Goal: Information Seeking & Learning: Learn about a topic

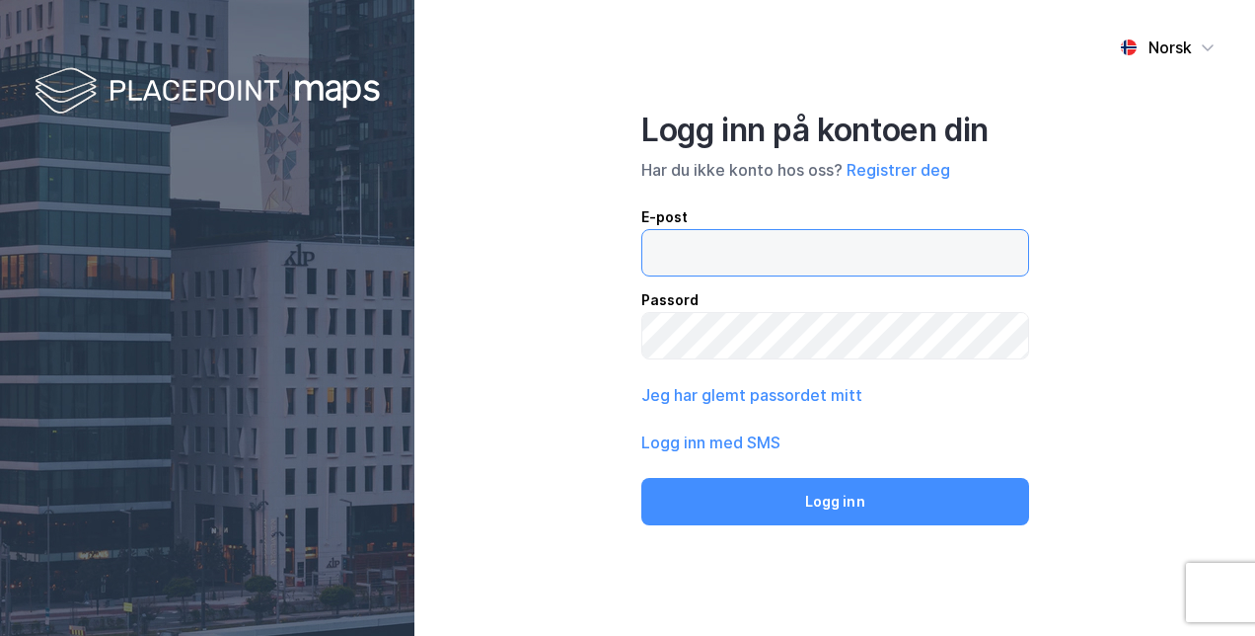
click at [759, 234] on input "email" at bounding box center [835, 252] width 386 height 45
type input "[PERSON_NAME][EMAIL_ADDRESS][DOMAIN_NAME]"
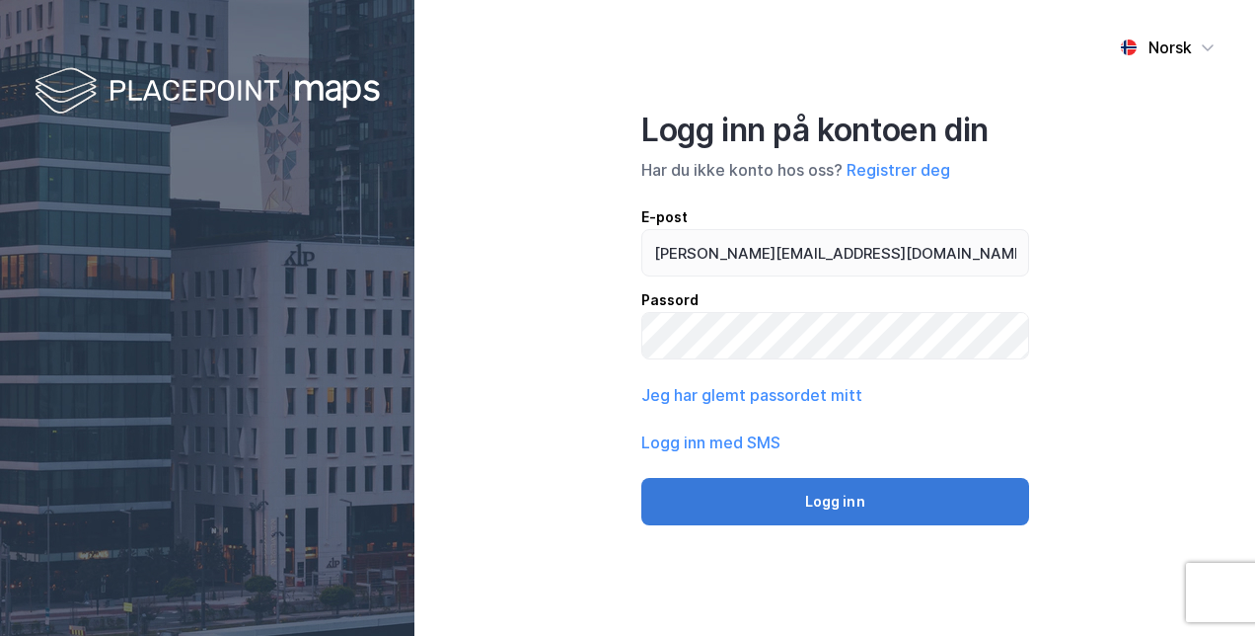
click at [820, 508] on button "Logg inn" at bounding box center [835, 501] width 388 height 47
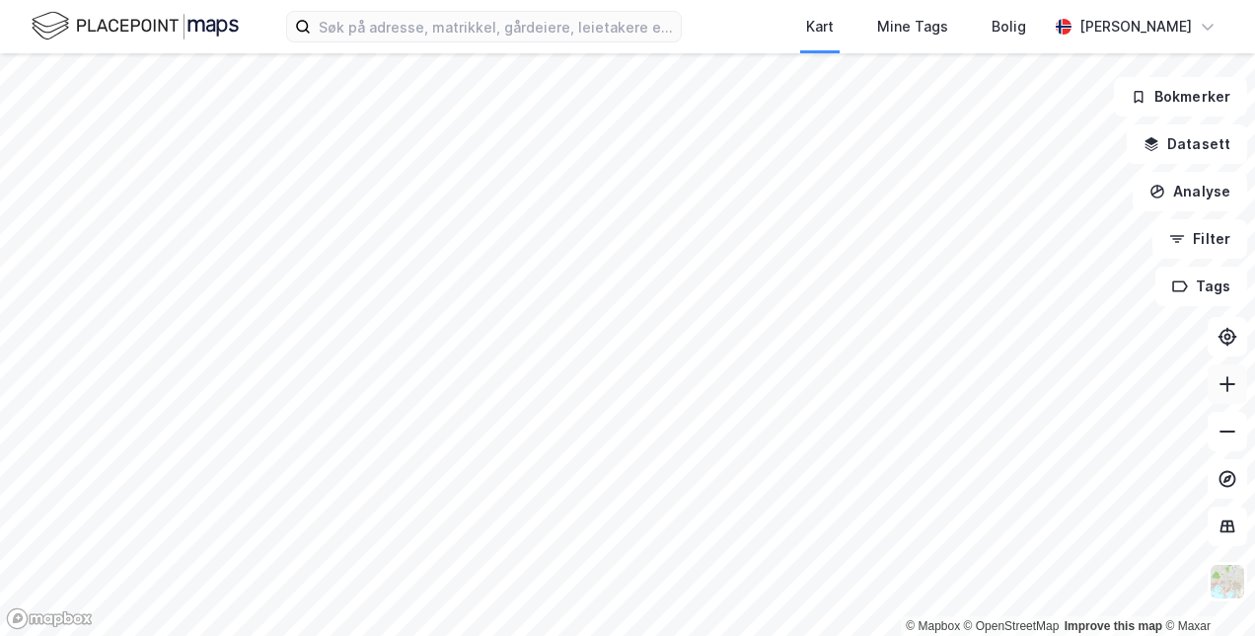
click at [1230, 391] on icon at bounding box center [1228, 384] width 20 height 20
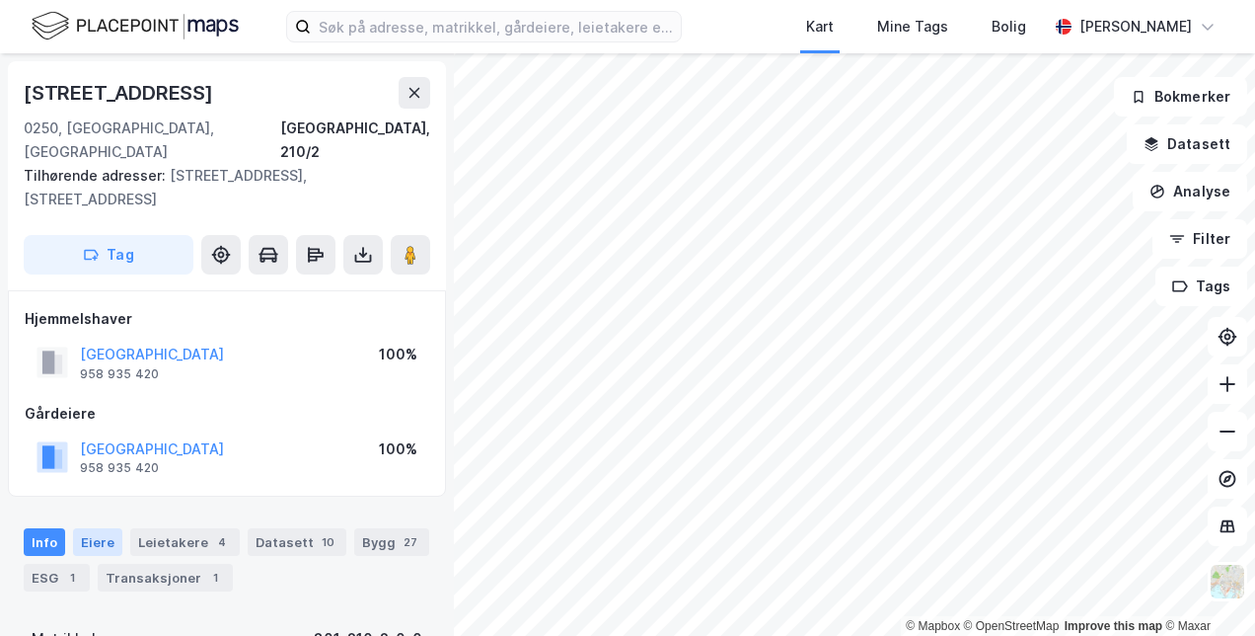
click at [103, 528] on div "Eiere" at bounding box center [97, 542] width 49 height 28
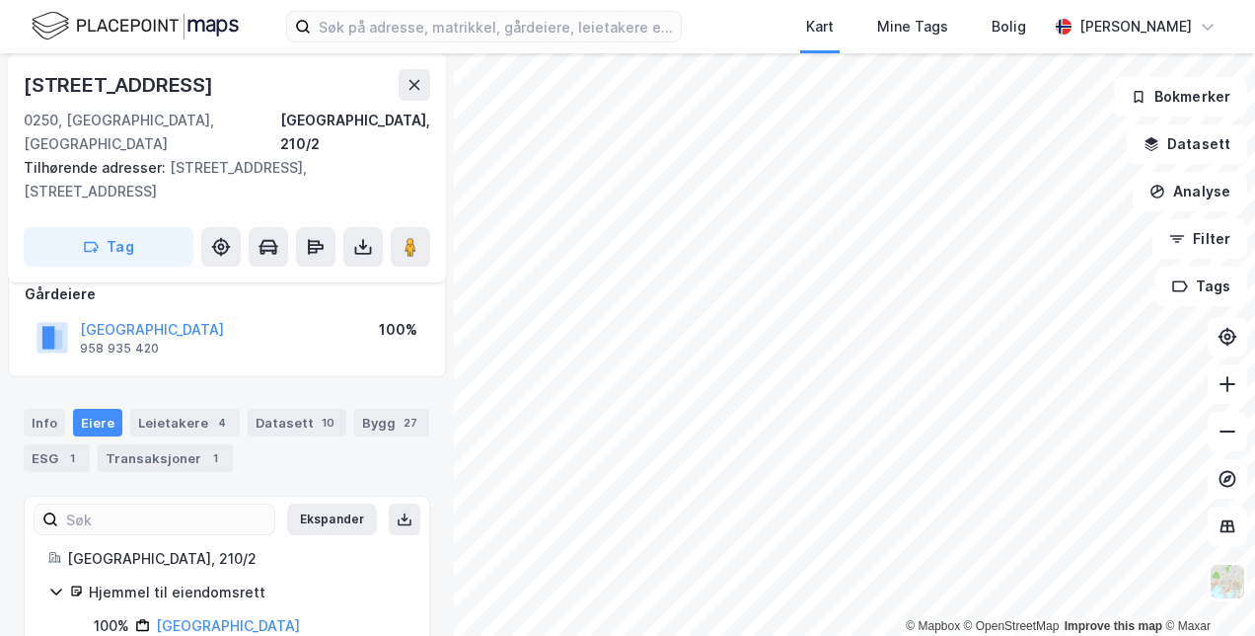
scroll to position [145, 0]
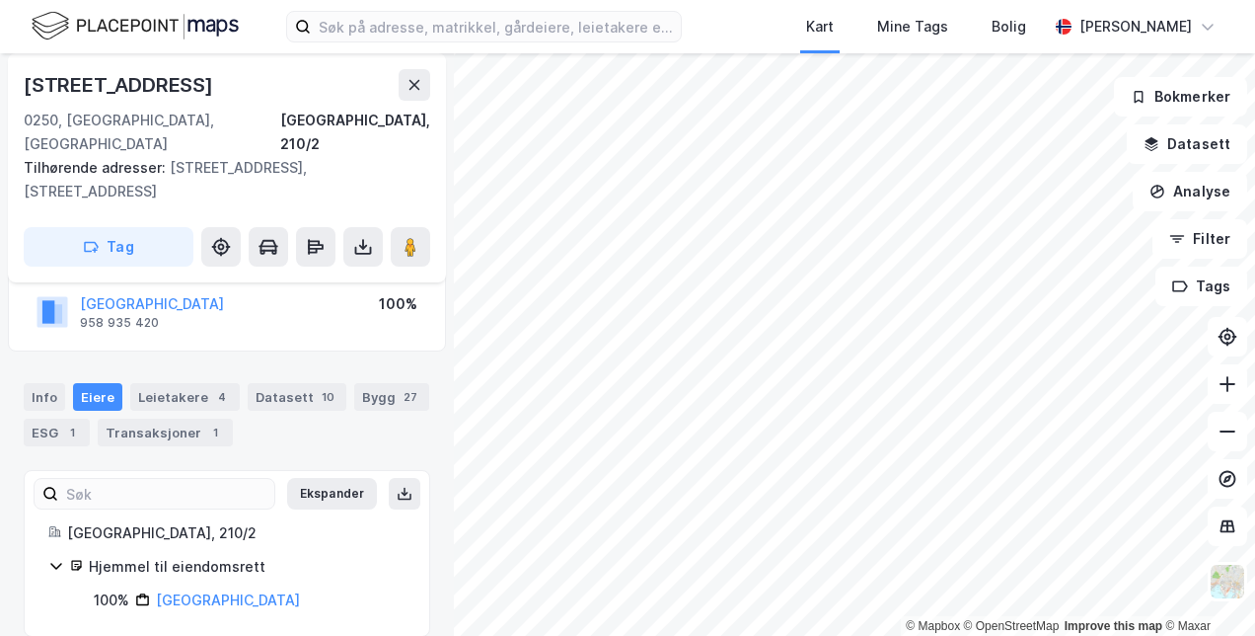
click at [54, 558] on icon at bounding box center [56, 566] width 16 height 16
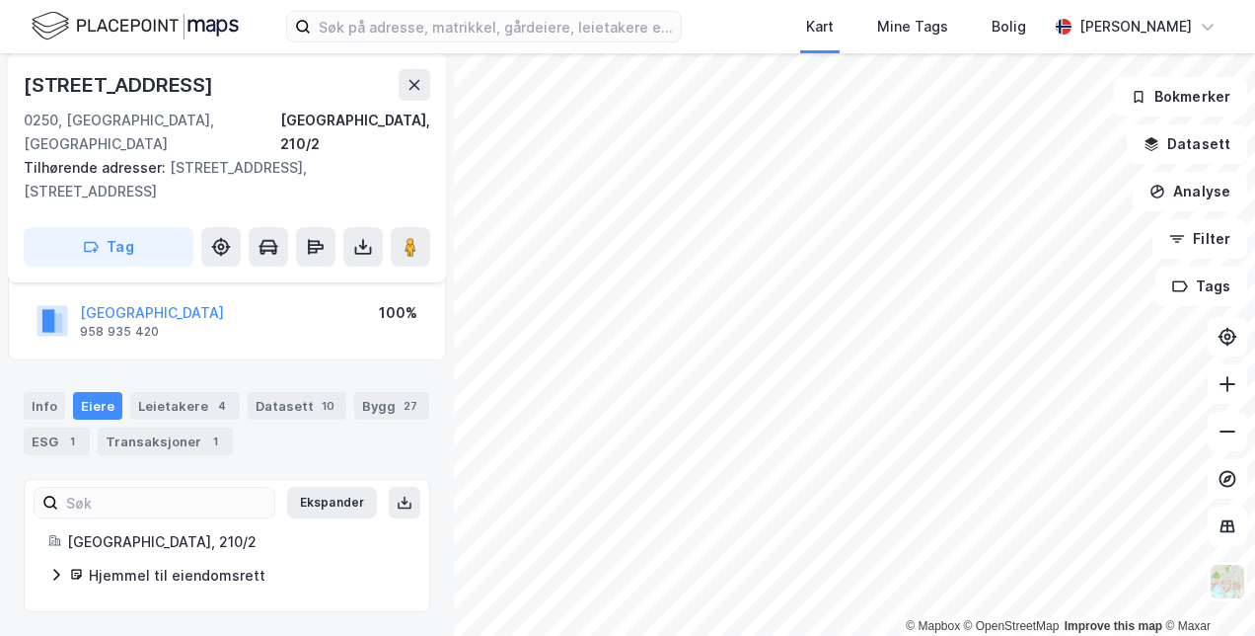
scroll to position [113, 0]
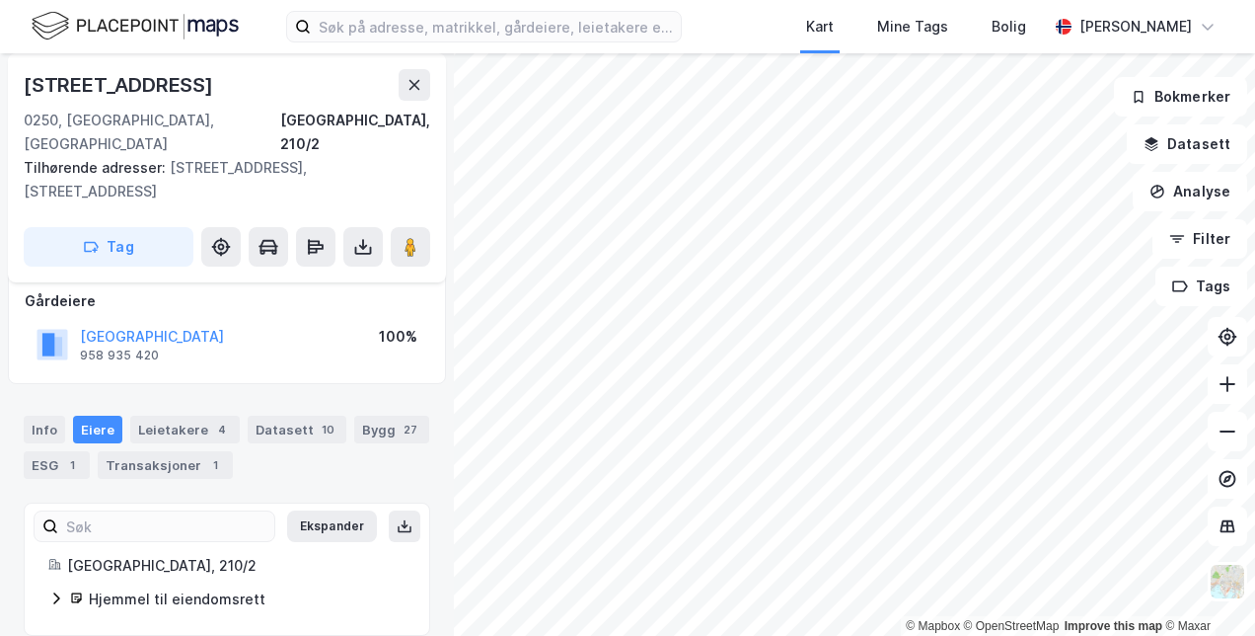
click at [52, 590] on icon at bounding box center [56, 598] width 16 height 16
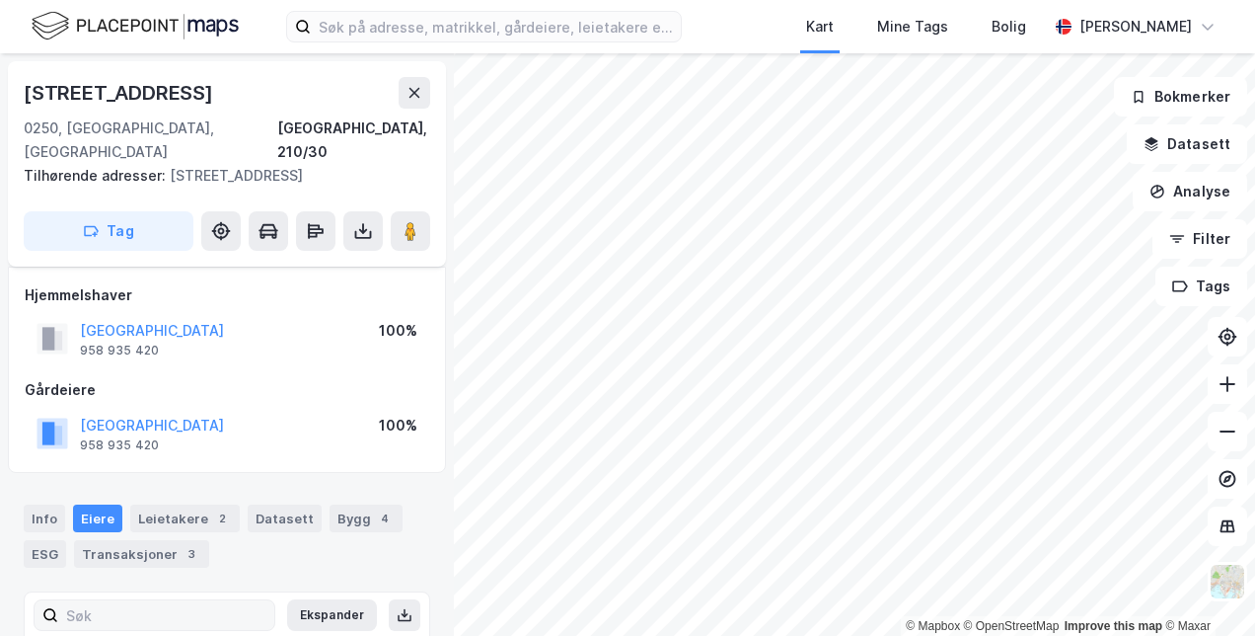
scroll to position [122, 0]
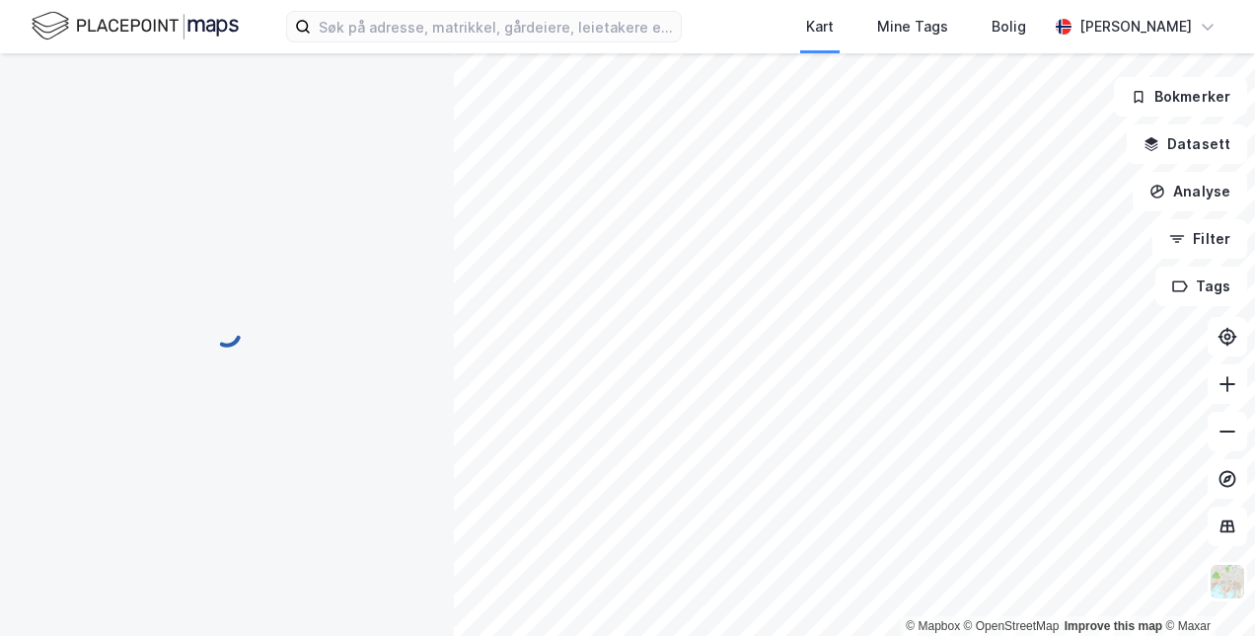
scroll to position [122, 0]
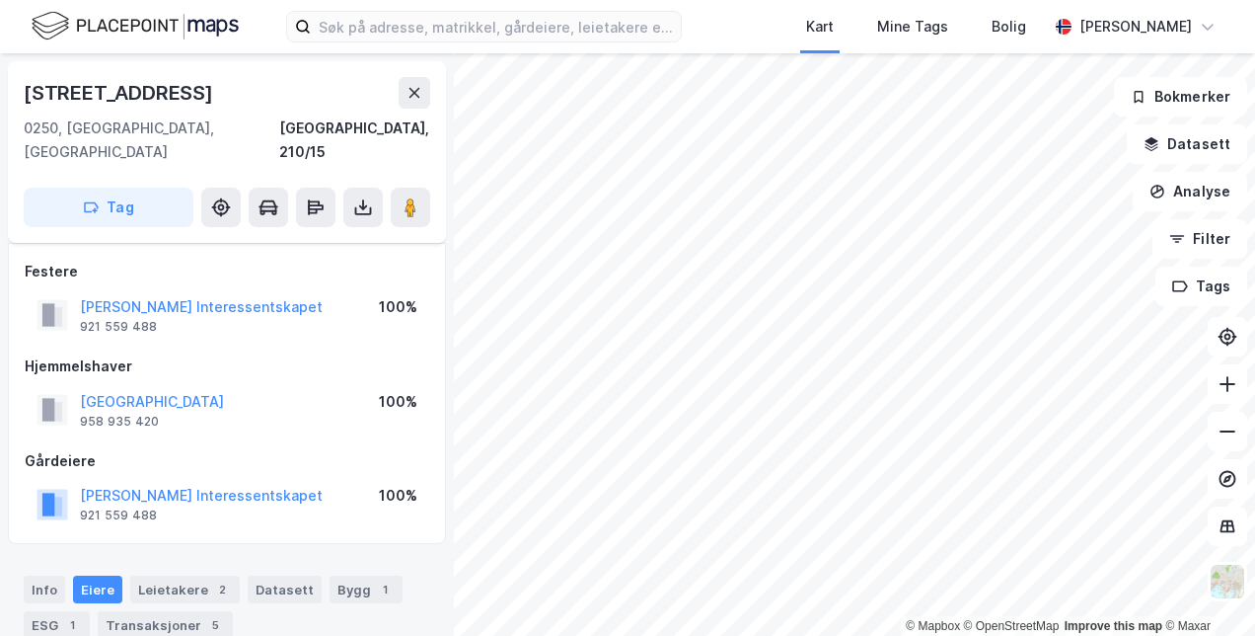
scroll to position [122, 0]
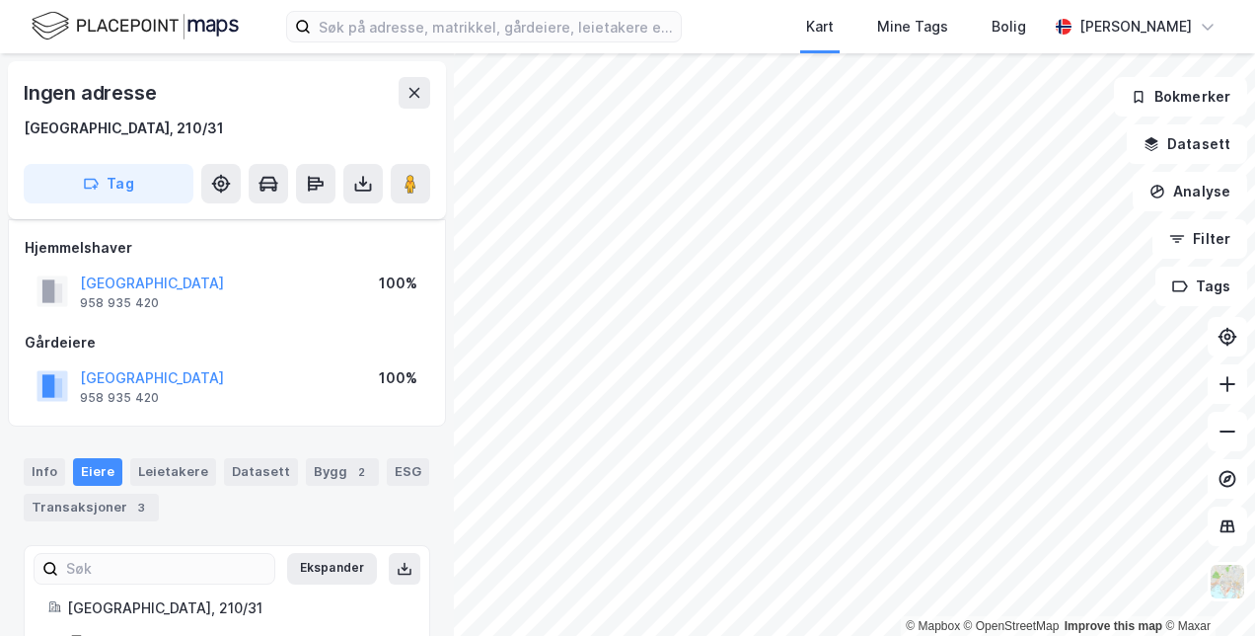
scroll to position [99, 0]
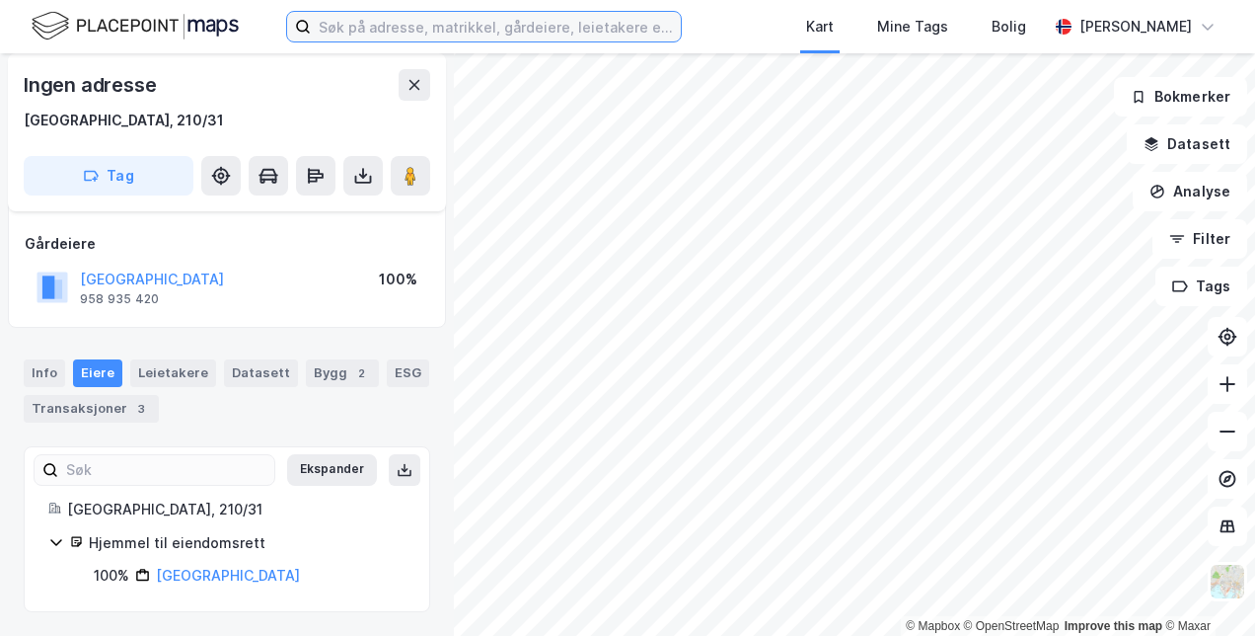
click at [375, 23] on input at bounding box center [496, 27] width 370 height 30
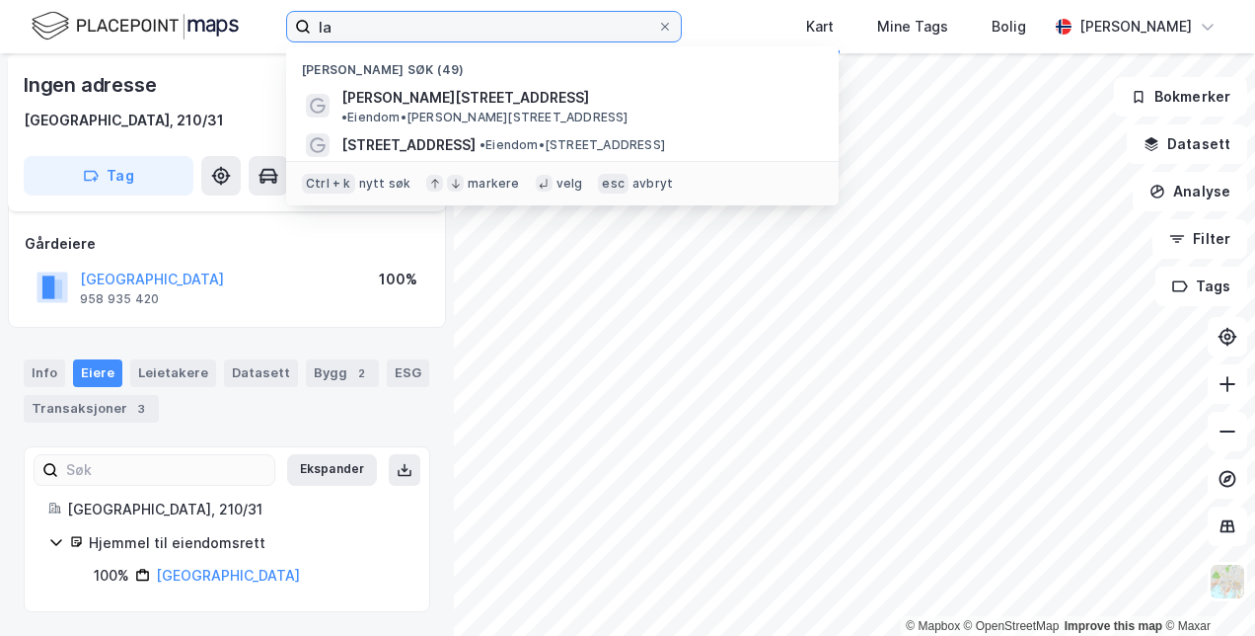
type input "l"
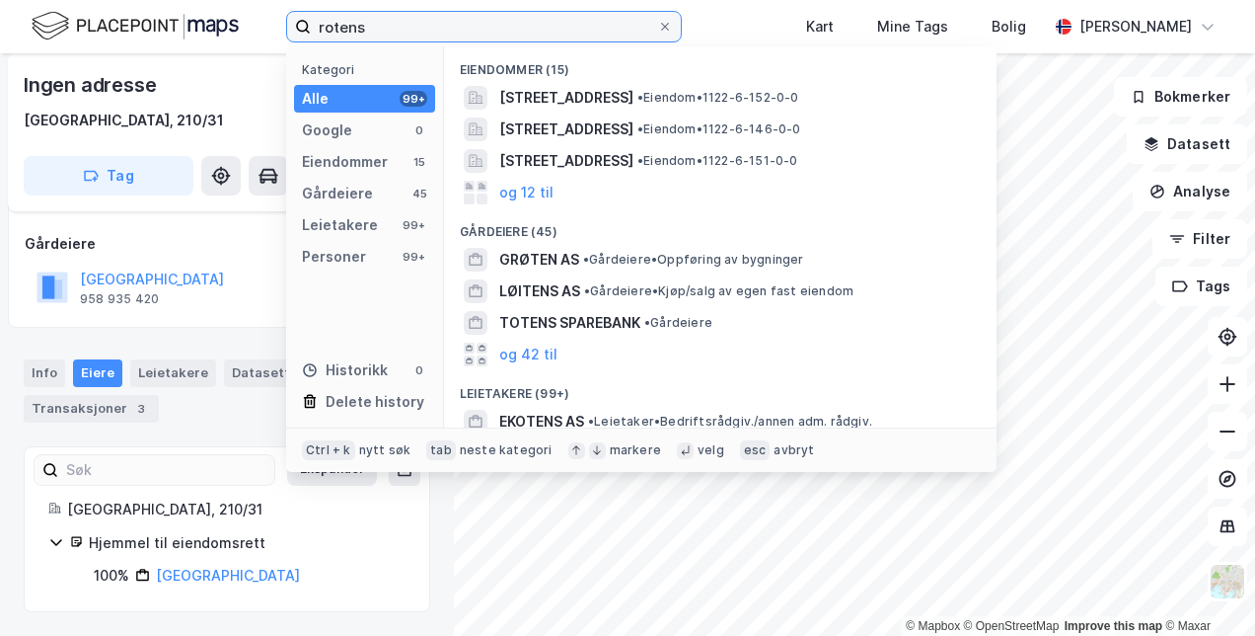
click at [375, 23] on input "rotens" at bounding box center [484, 27] width 346 height 30
type input "t"
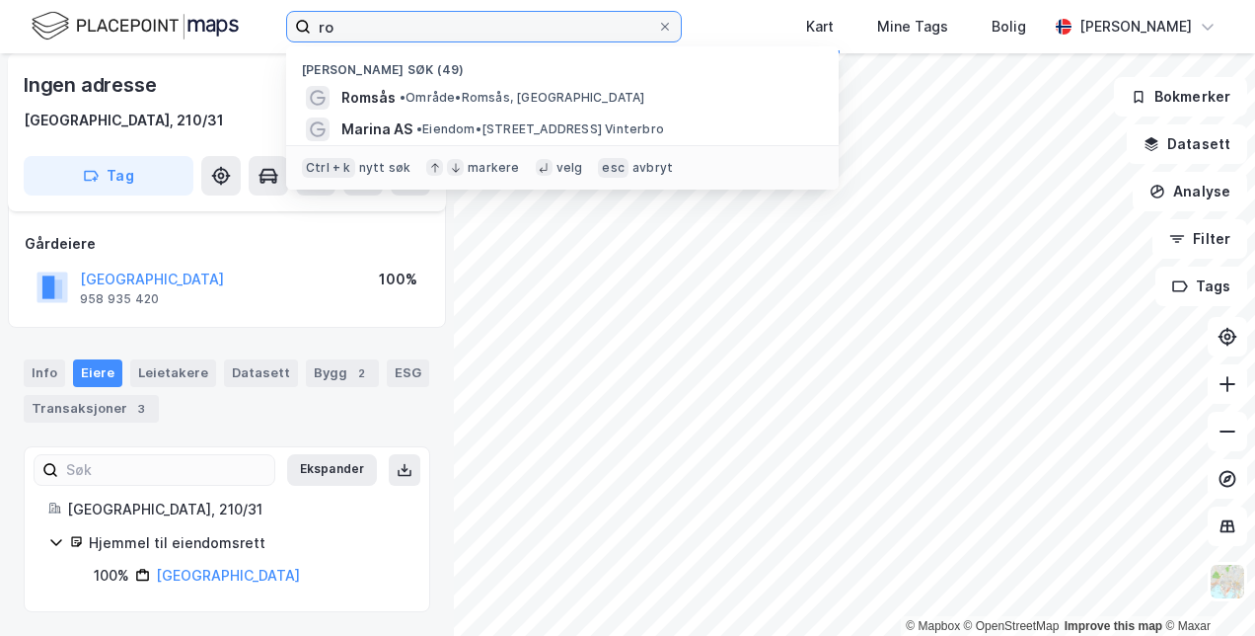
type input "r"
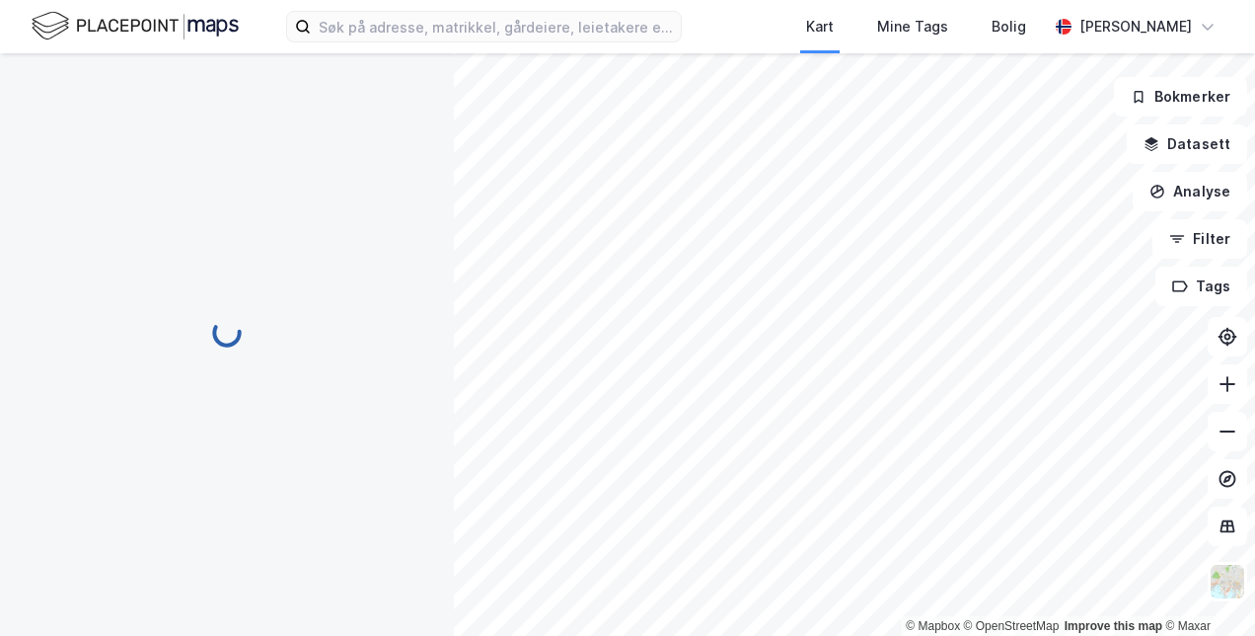
scroll to position [99, 0]
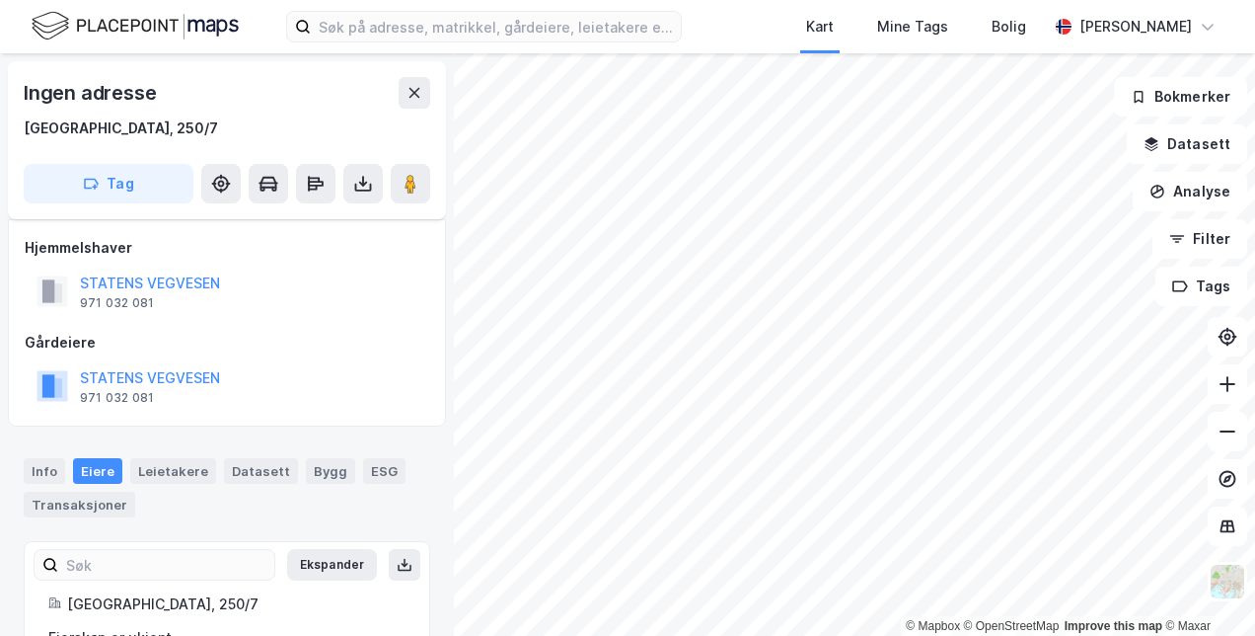
scroll to position [61, 0]
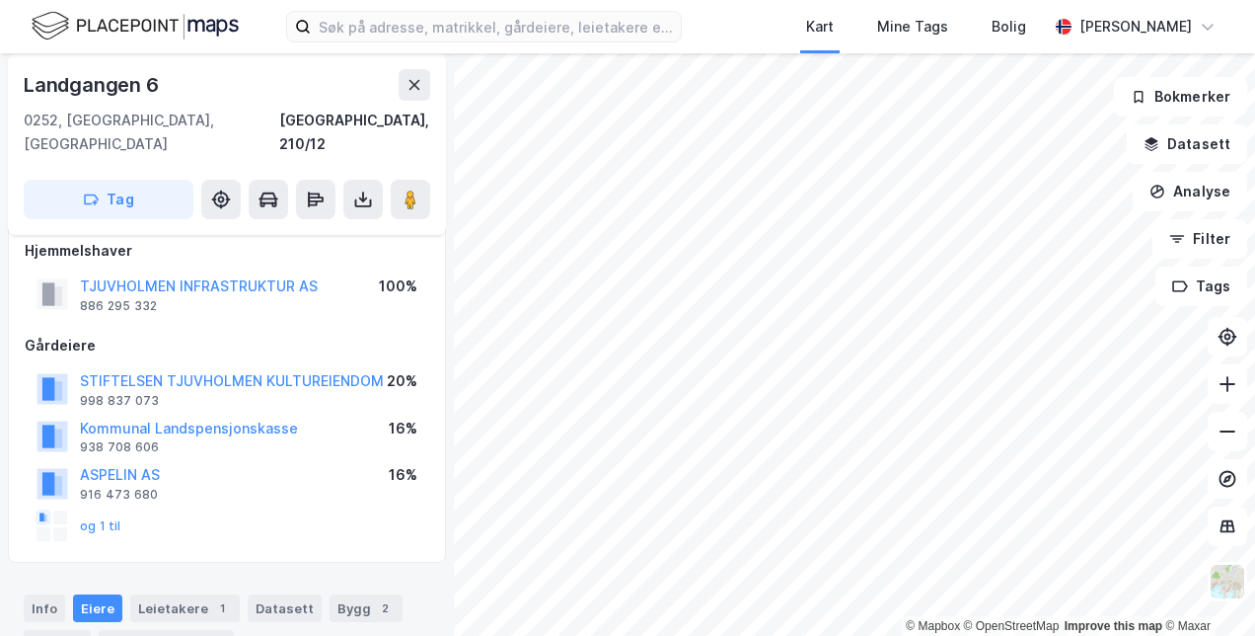
scroll to position [20, 0]
click at [1226, 378] on icon at bounding box center [1228, 384] width 20 height 20
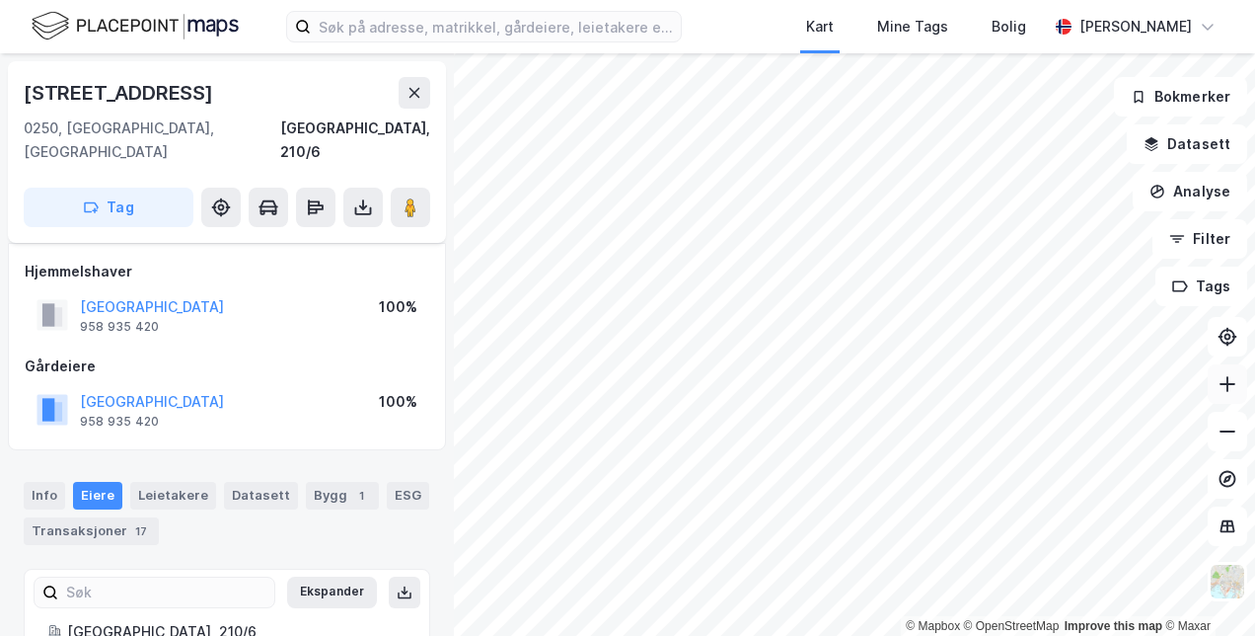
scroll to position [20, 0]
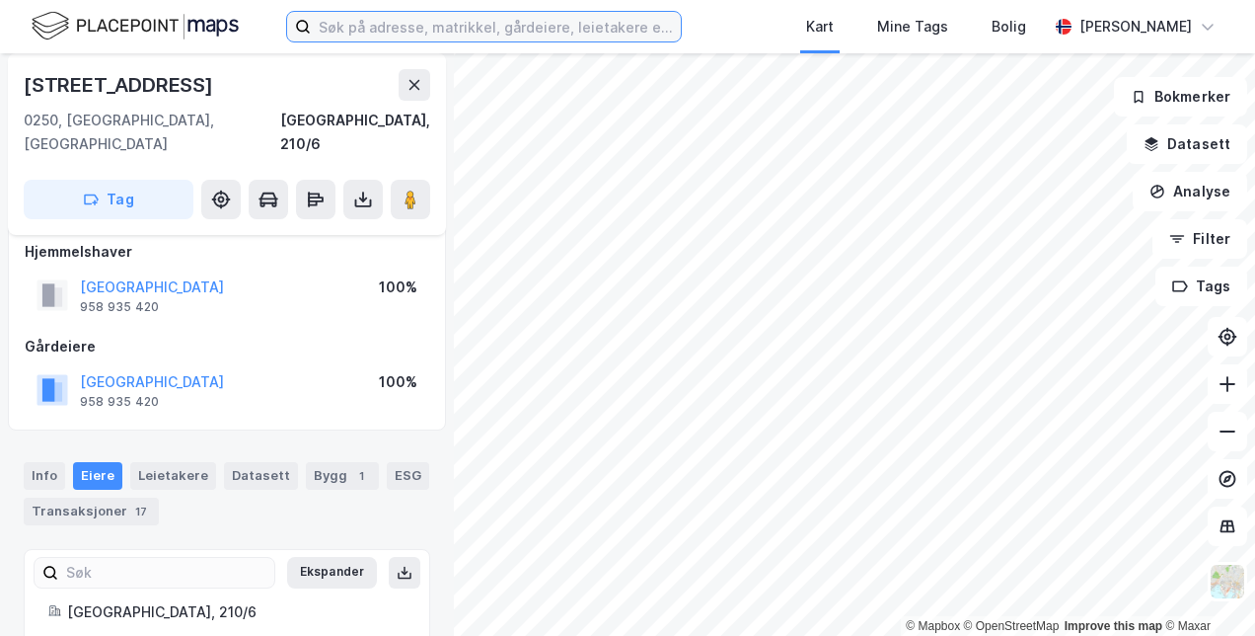
click at [395, 23] on input at bounding box center [496, 27] width 370 height 30
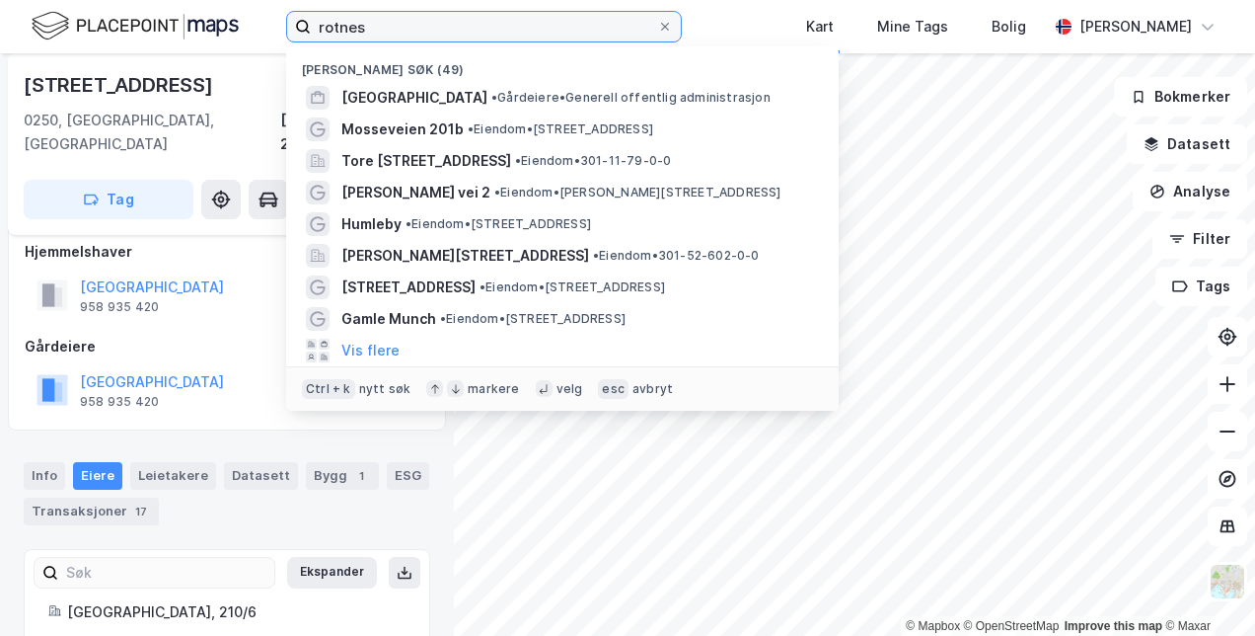
type input "rotnes"
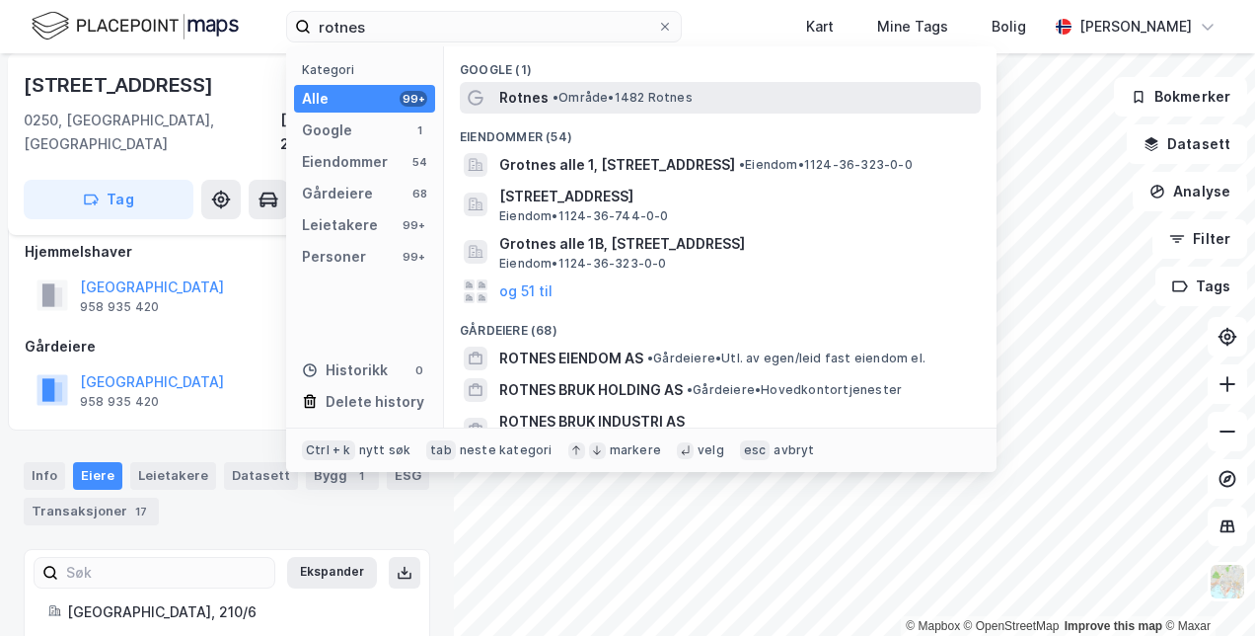
click at [565, 95] on span "• Område • 1482 [GEOGRAPHIC_DATA]" at bounding box center [623, 98] width 140 height 16
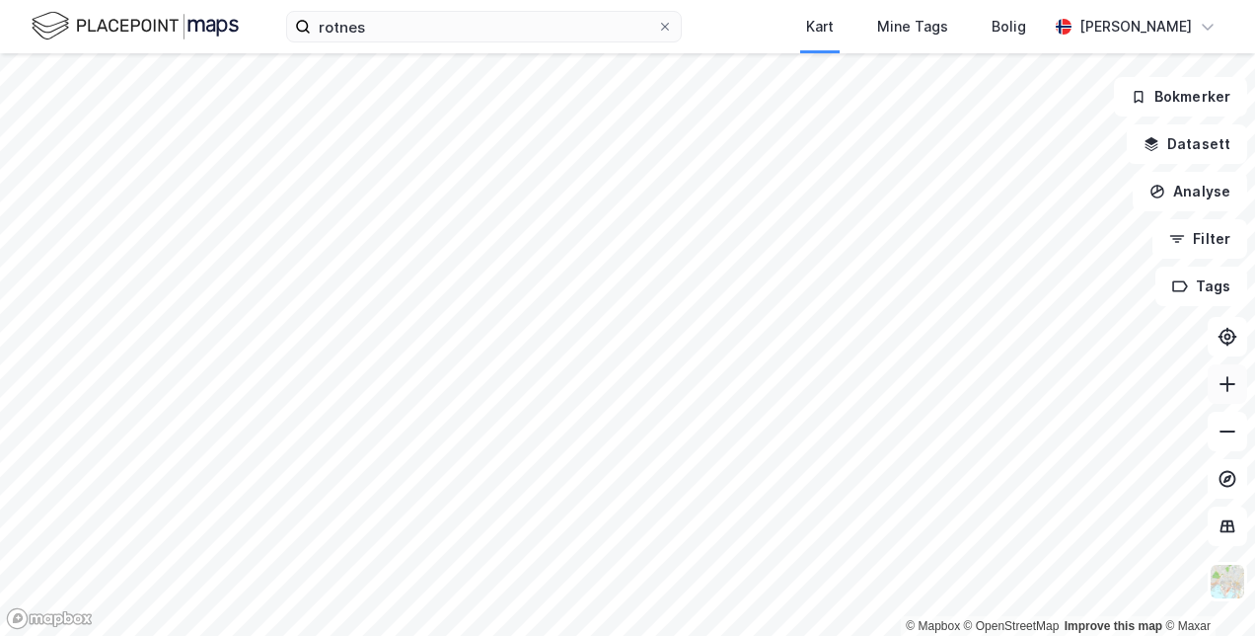
click at [1237, 396] on button at bounding box center [1227, 383] width 39 height 39
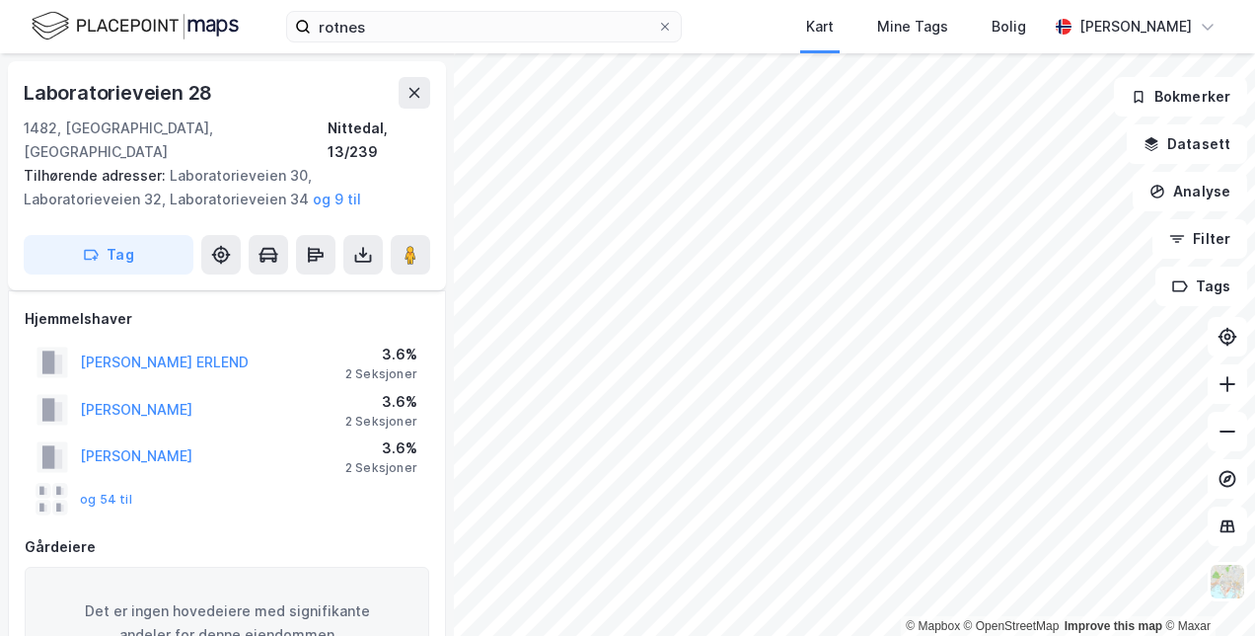
scroll to position [20, 0]
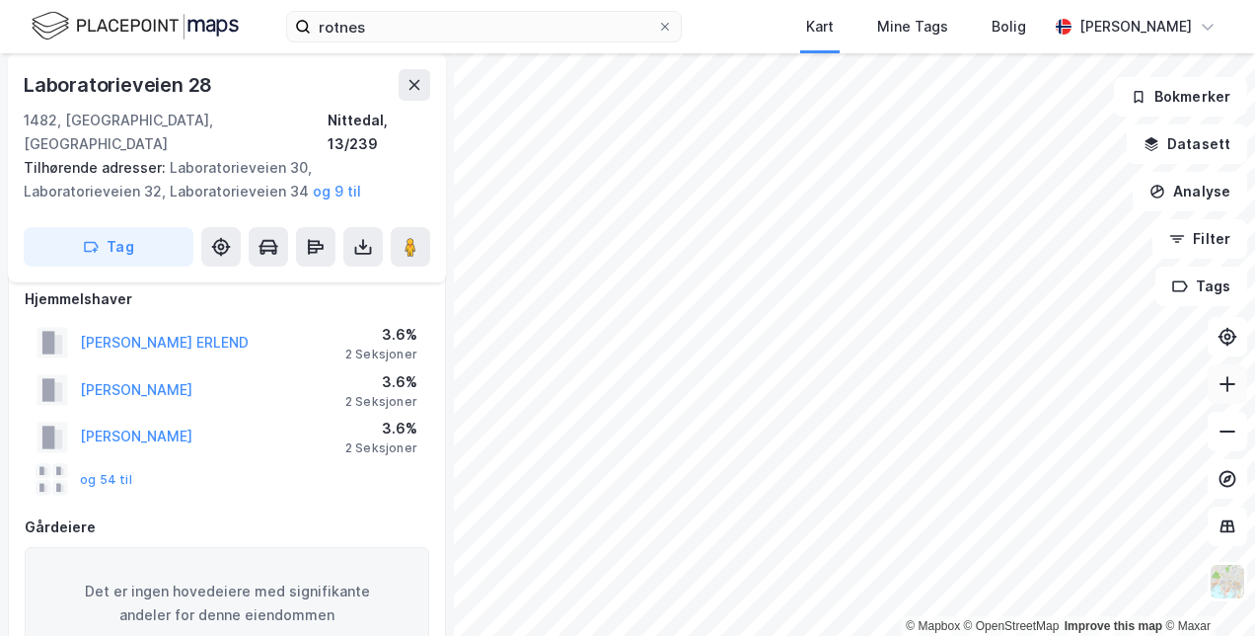
click at [1224, 391] on icon at bounding box center [1228, 384] width 20 height 20
click at [1188, 206] on button "Analyse" at bounding box center [1190, 191] width 114 height 39
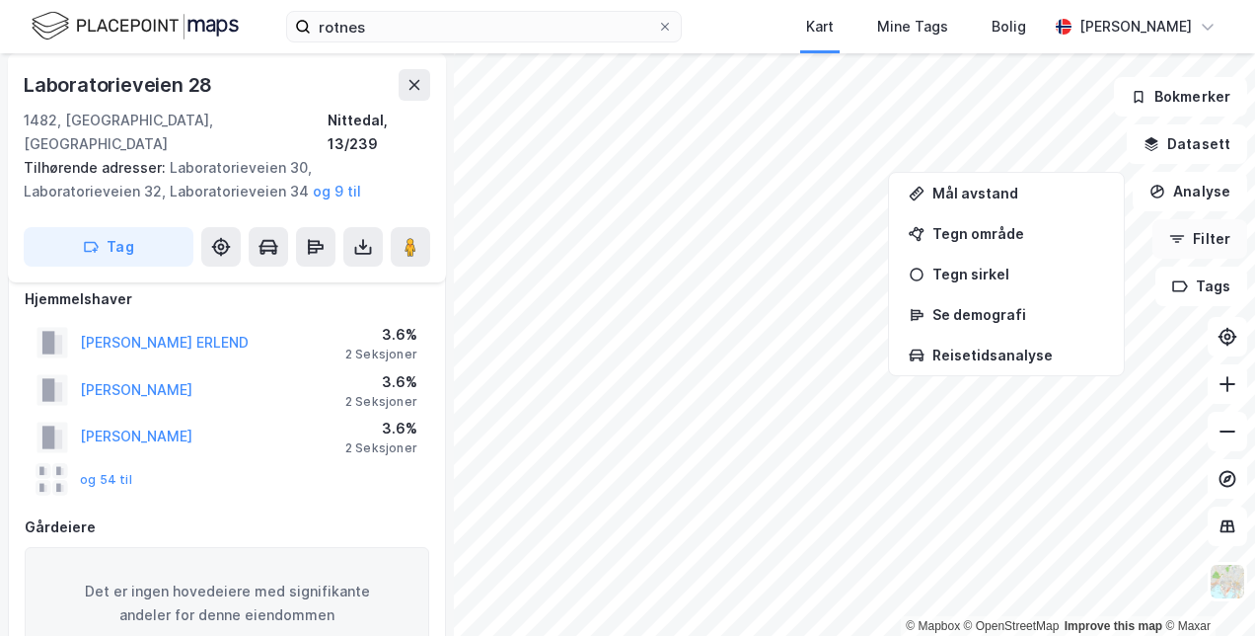
click at [1211, 236] on button "Filter" at bounding box center [1200, 238] width 95 height 39
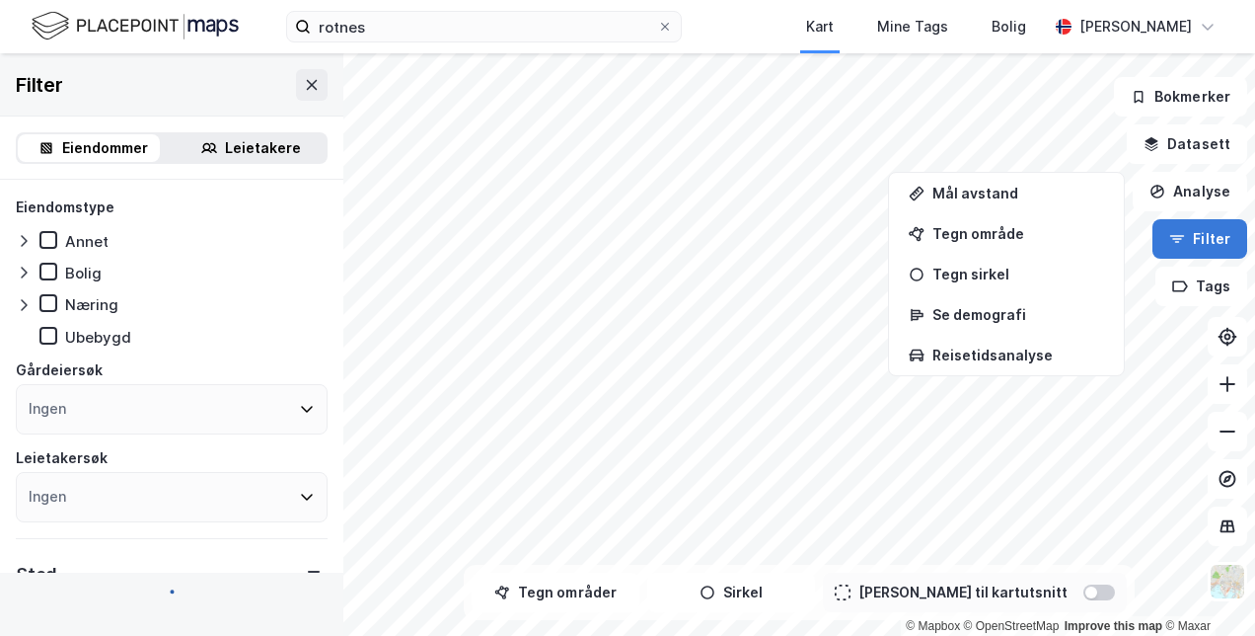
click at [1211, 236] on button "Filter" at bounding box center [1200, 238] width 95 height 39
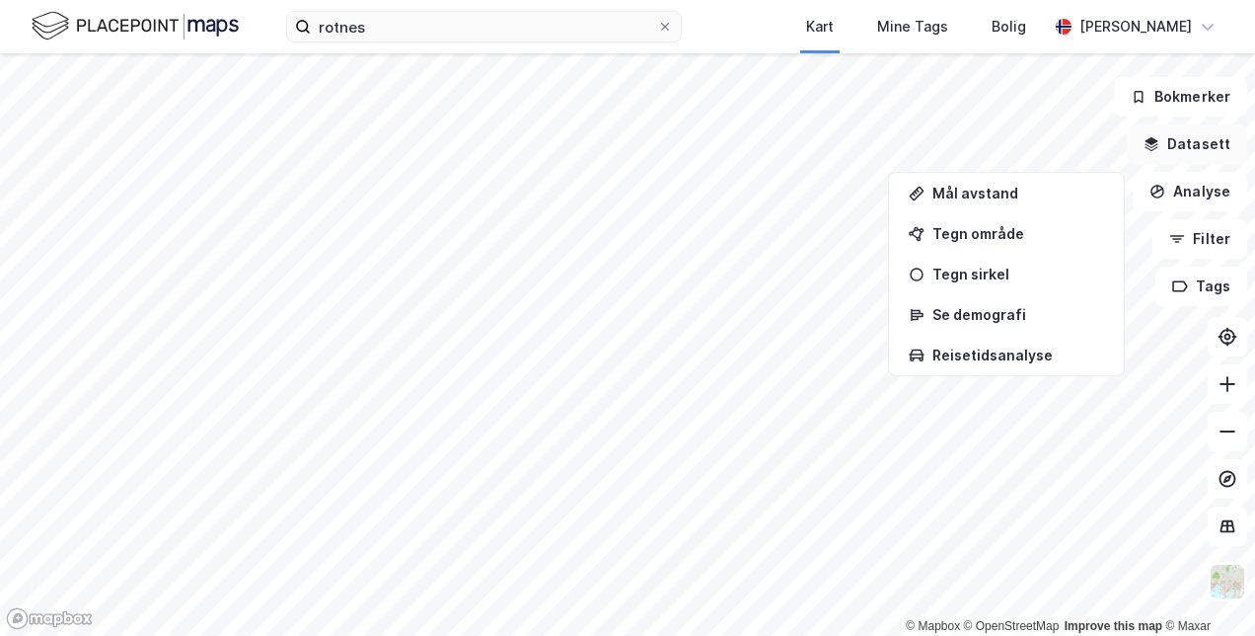
click at [1208, 131] on button "Datasett" at bounding box center [1187, 143] width 120 height 39
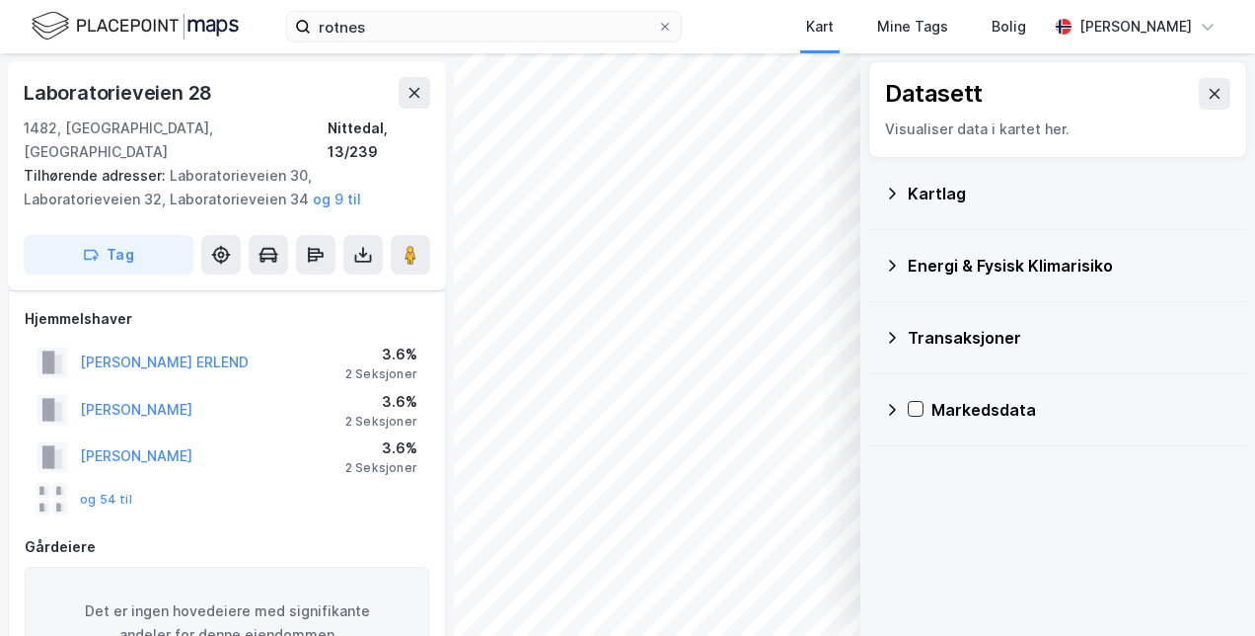
scroll to position [20, 0]
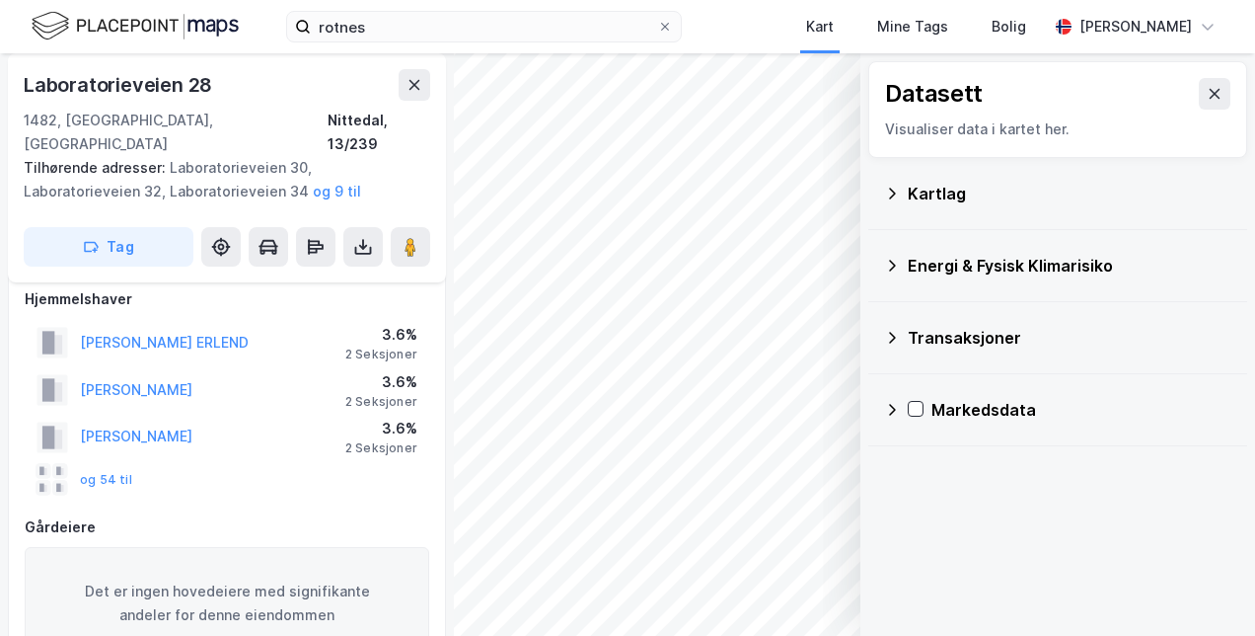
click at [902, 267] on div "Energi & Fysisk Klimarisiko" at bounding box center [1057, 265] width 347 height 47
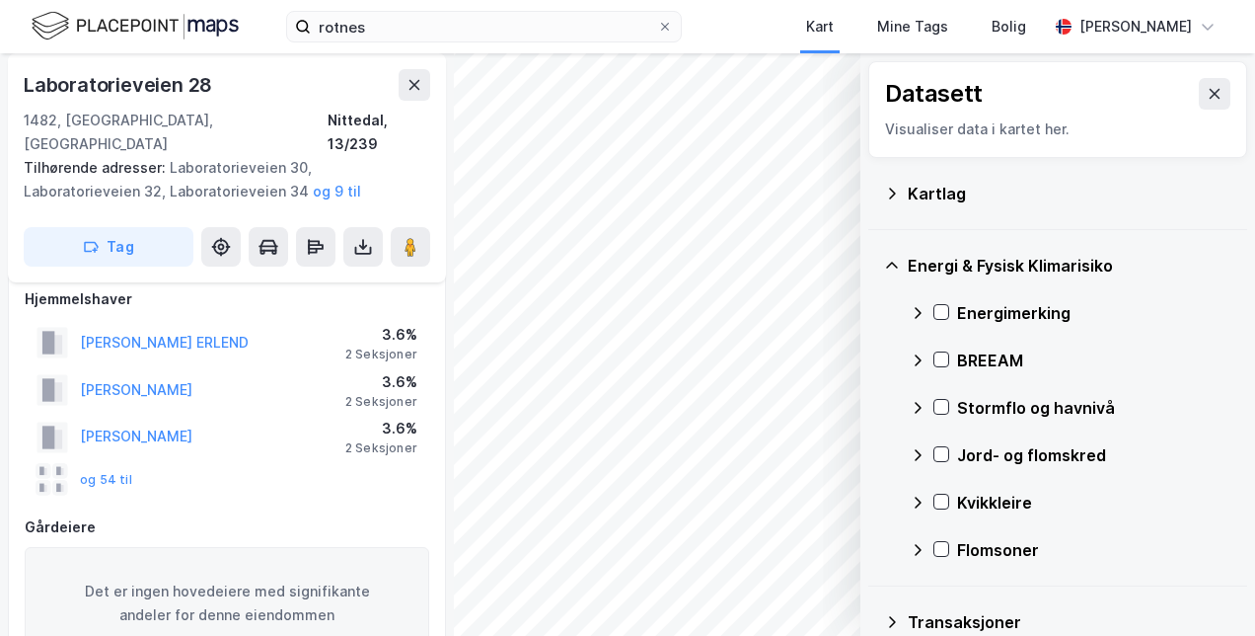
scroll to position [101, 0]
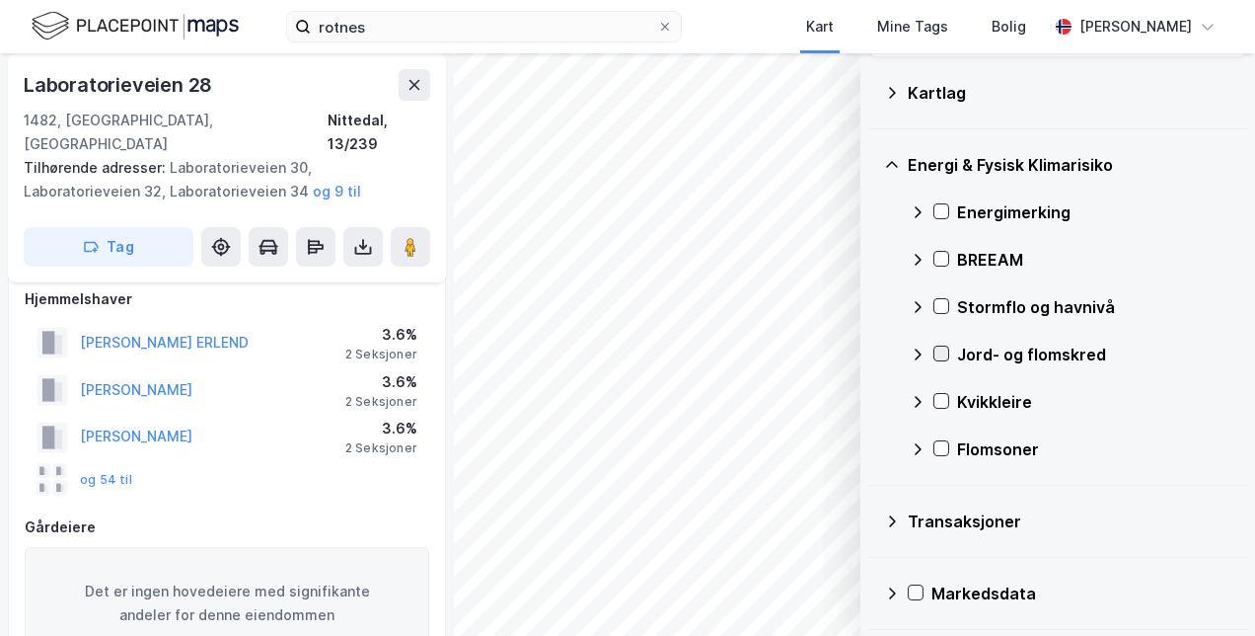
click at [948, 351] on div at bounding box center [942, 353] width 16 height 16
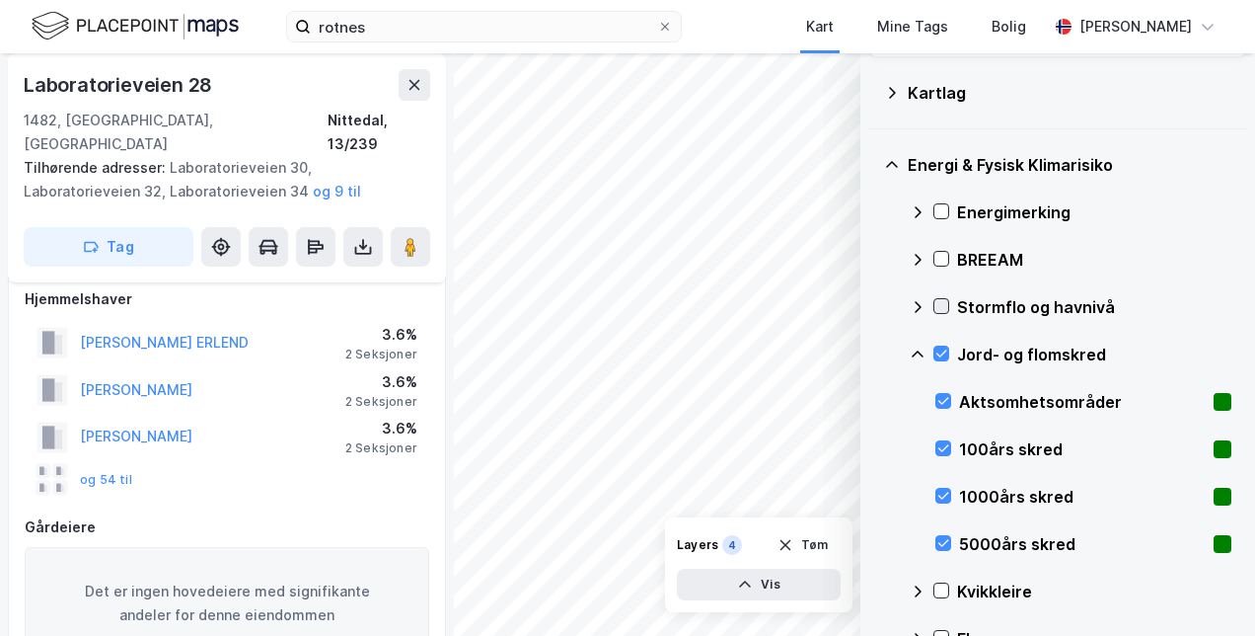
click at [943, 306] on icon at bounding box center [942, 306] width 11 height 7
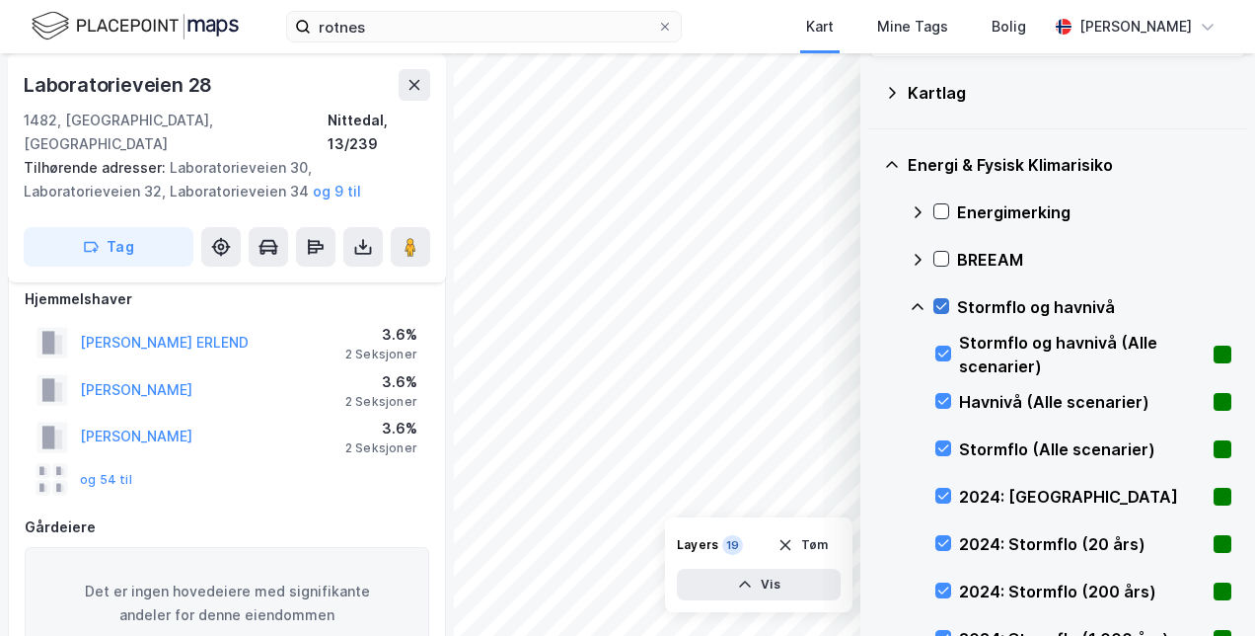
click at [943, 306] on icon at bounding box center [942, 306] width 11 height 7
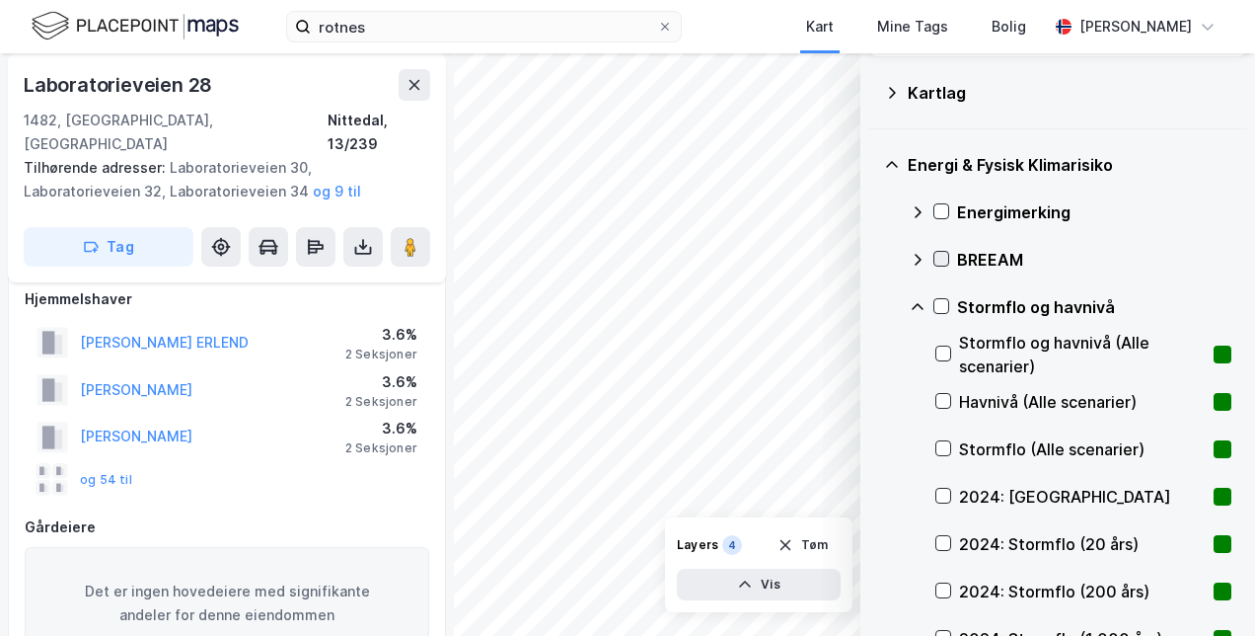
click at [939, 255] on icon at bounding box center [942, 259] width 14 height 14
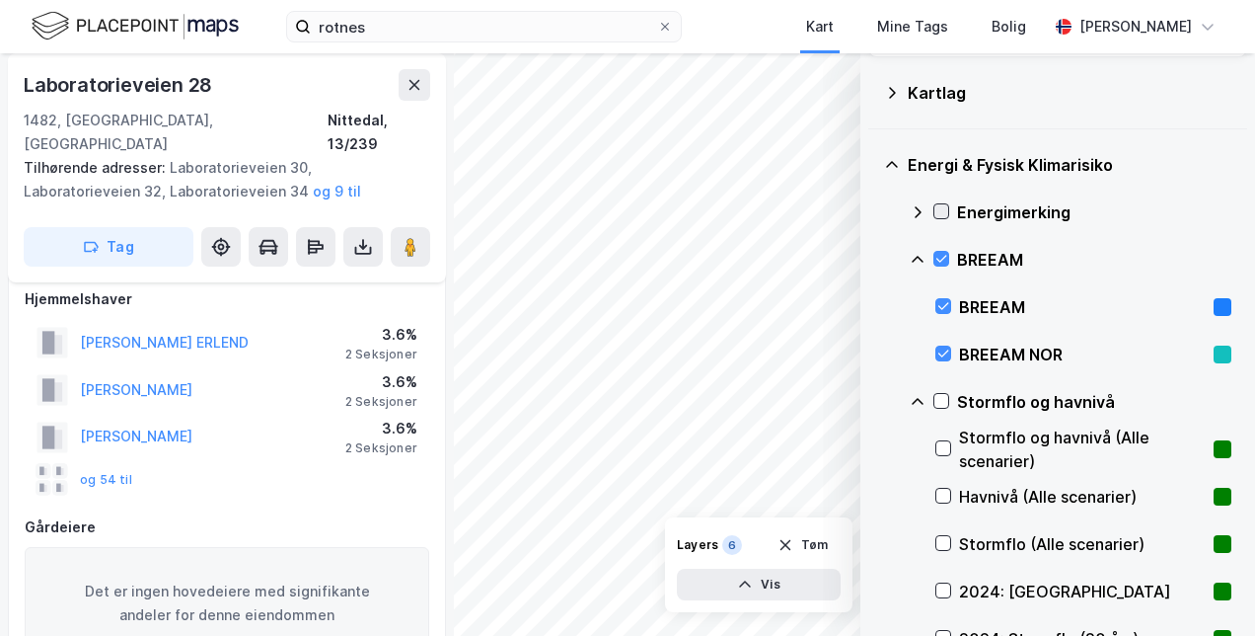
click at [945, 211] on icon at bounding box center [942, 211] width 14 height 14
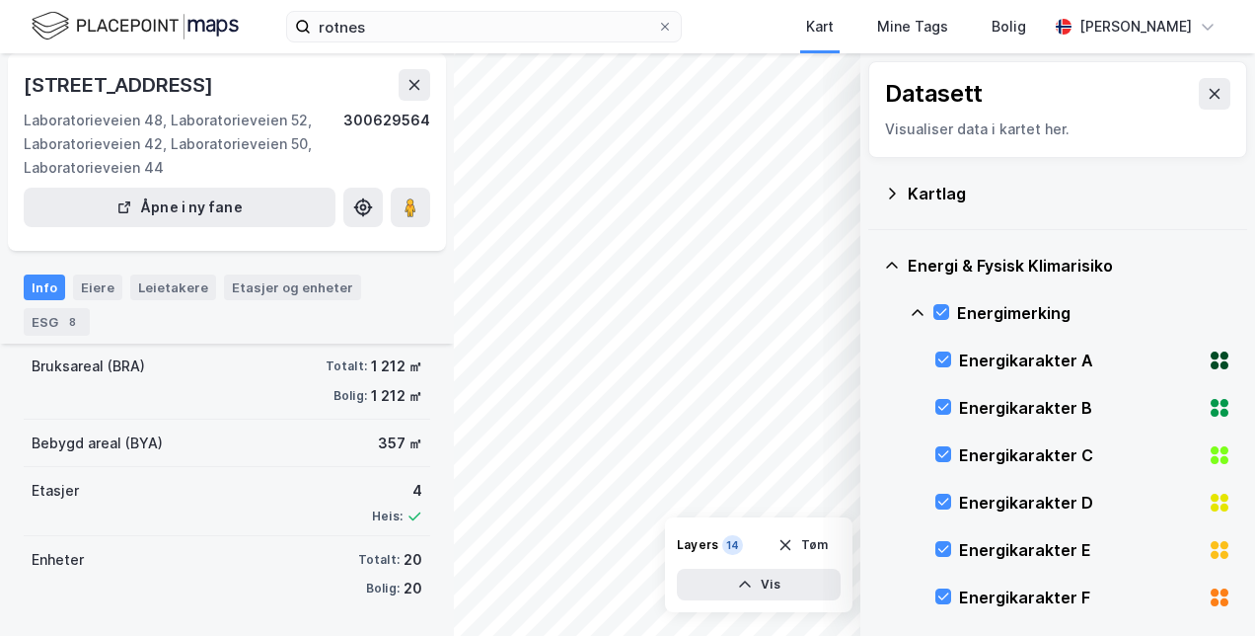
click at [932, 197] on div "Kartlag" at bounding box center [1070, 194] width 324 height 24
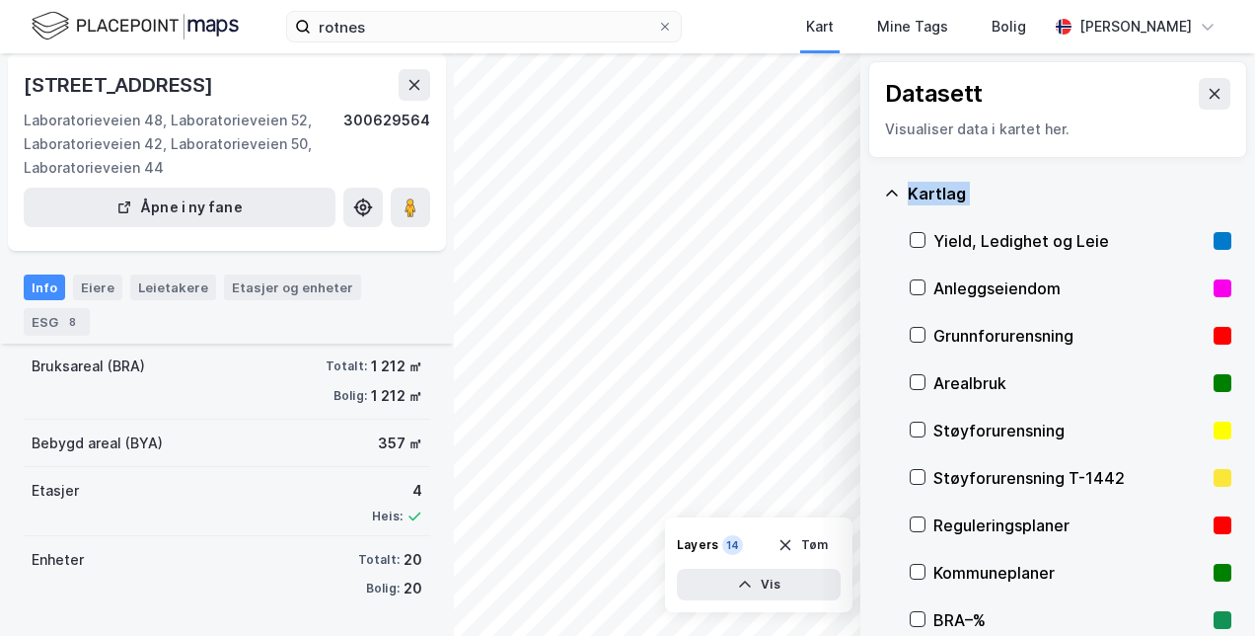
drag, startPoint x: 932, startPoint y: 197, endPoint x: 1055, endPoint y: 193, distance: 123.4
click at [1055, 193] on div "Kartlag" at bounding box center [1070, 194] width 324 height 24
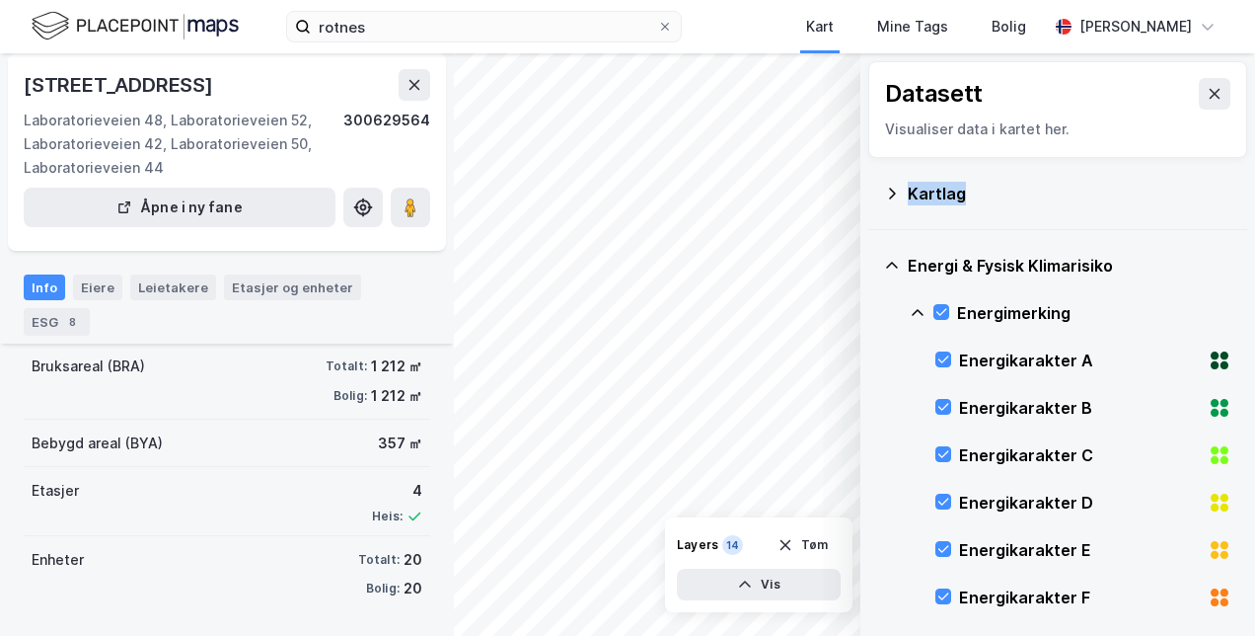
click at [1055, 193] on div "Kartlag" at bounding box center [1070, 194] width 324 height 24
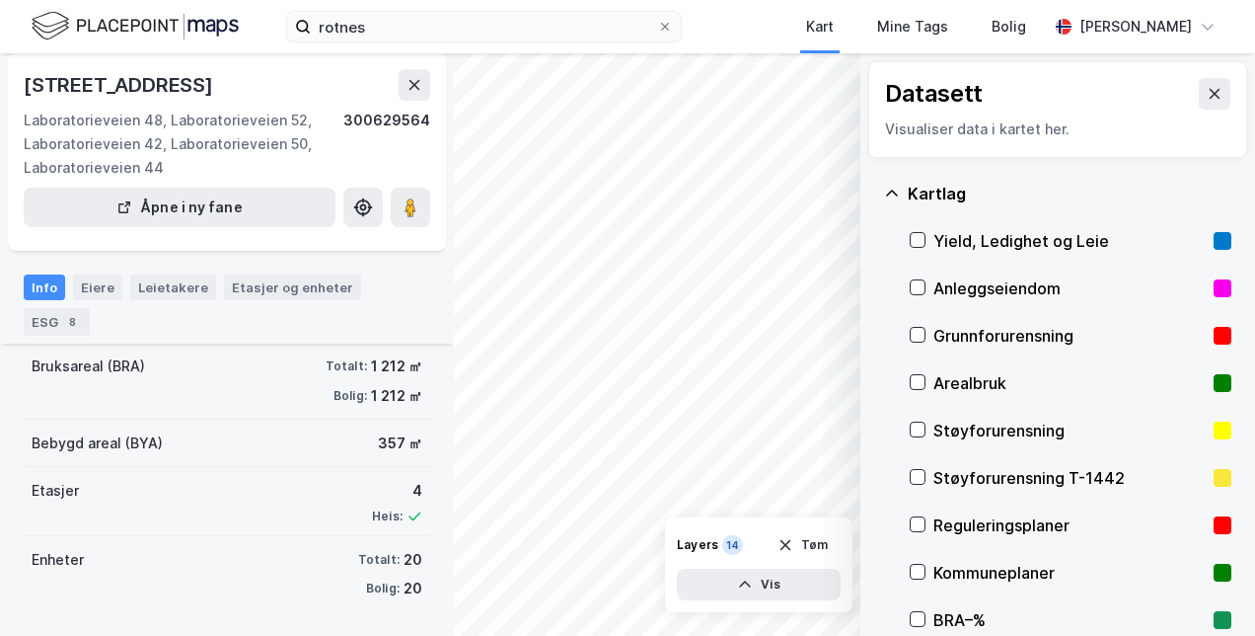
click at [993, 436] on div "Støyforurensning" at bounding box center [1070, 430] width 272 height 24
click at [1199, 85] on button at bounding box center [1215, 94] width 32 height 32
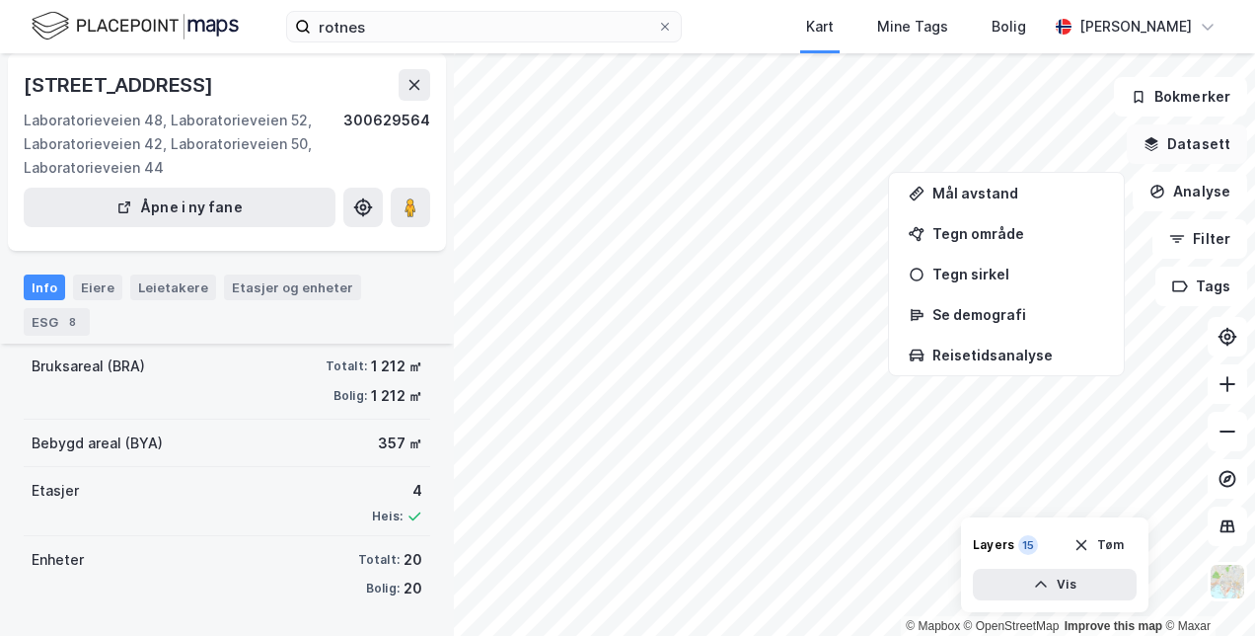
click at [1194, 151] on button "Datasett" at bounding box center [1187, 143] width 120 height 39
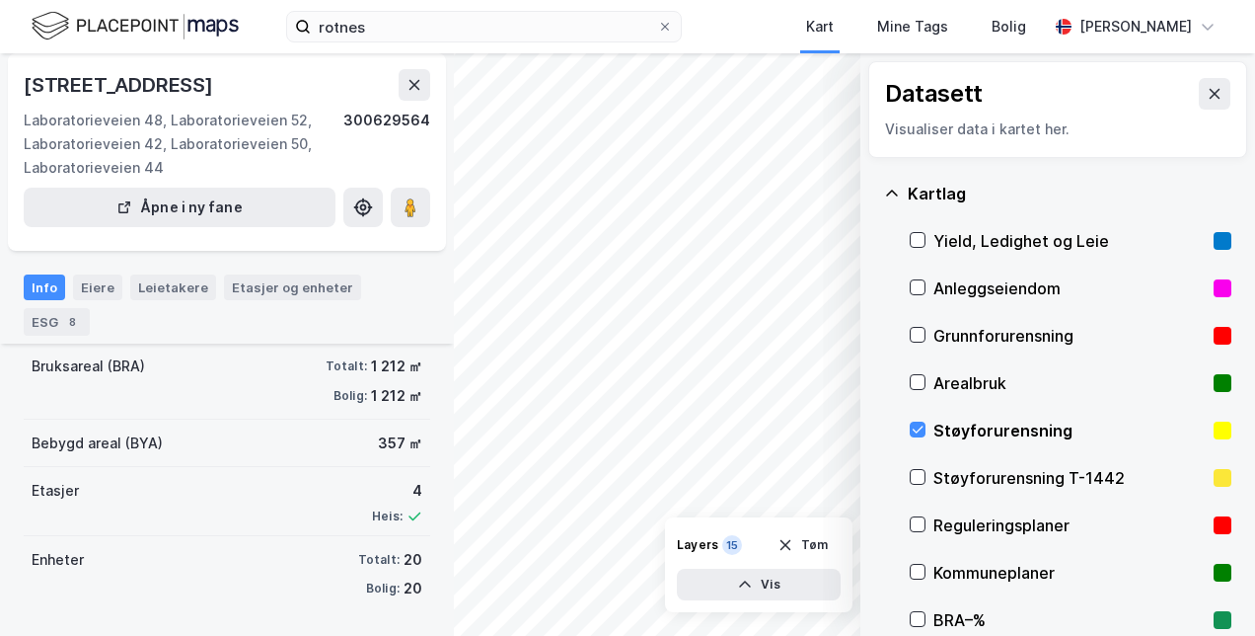
click at [1230, 92] on div "Datasett Visualiser data i kartet her." at bounding box center [1057, 109] width 379 height 97
click at [1210, 95] on icon at bounding box center [1215, 94] width 11 height 10
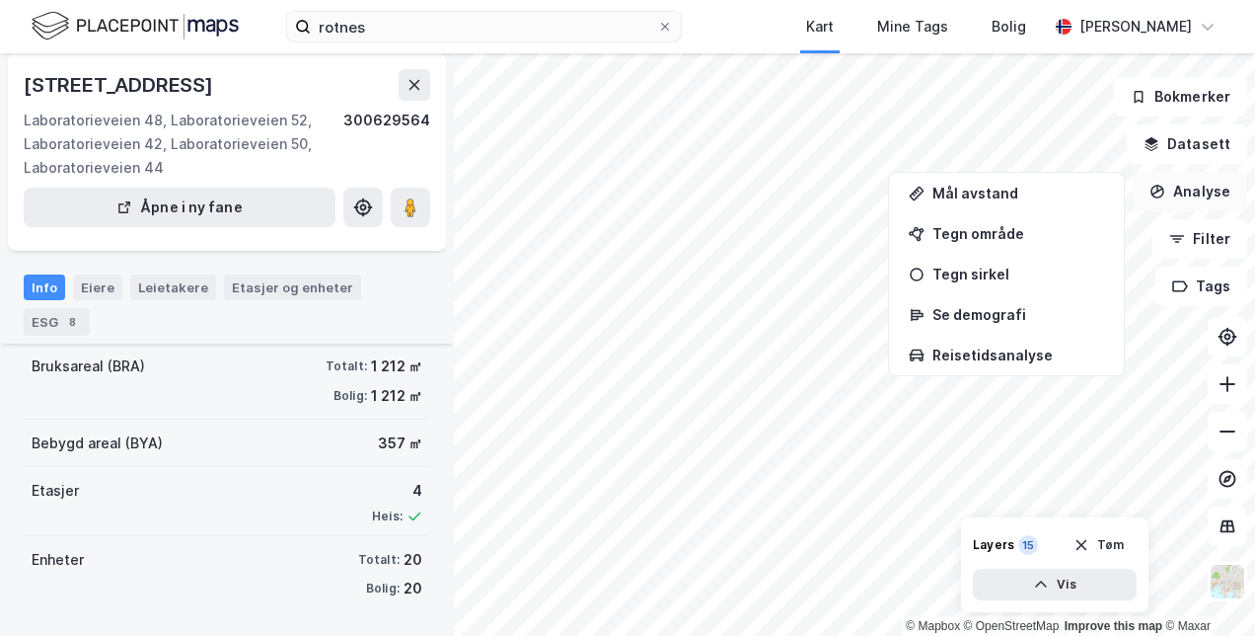
click at [1179, 207] on button "Analyse" at bounding box center [1190, 191] width 114 height 39
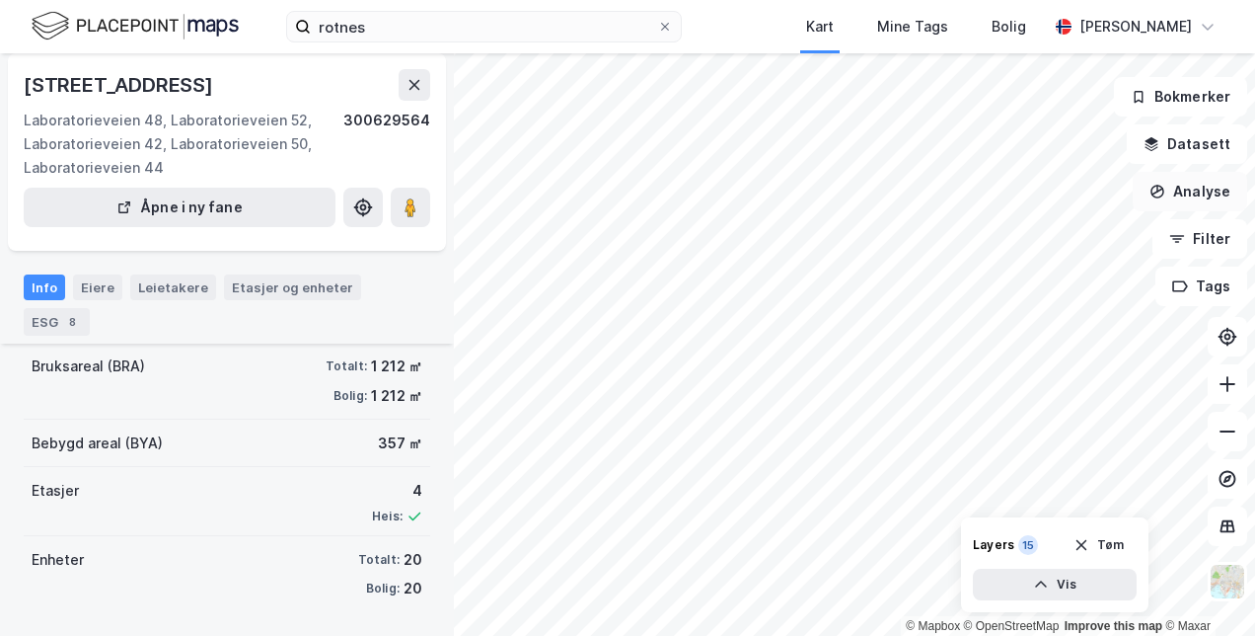
click at [1184, 200] on button "Analyse" at bounding box center [1190, 191] width 114 height 39
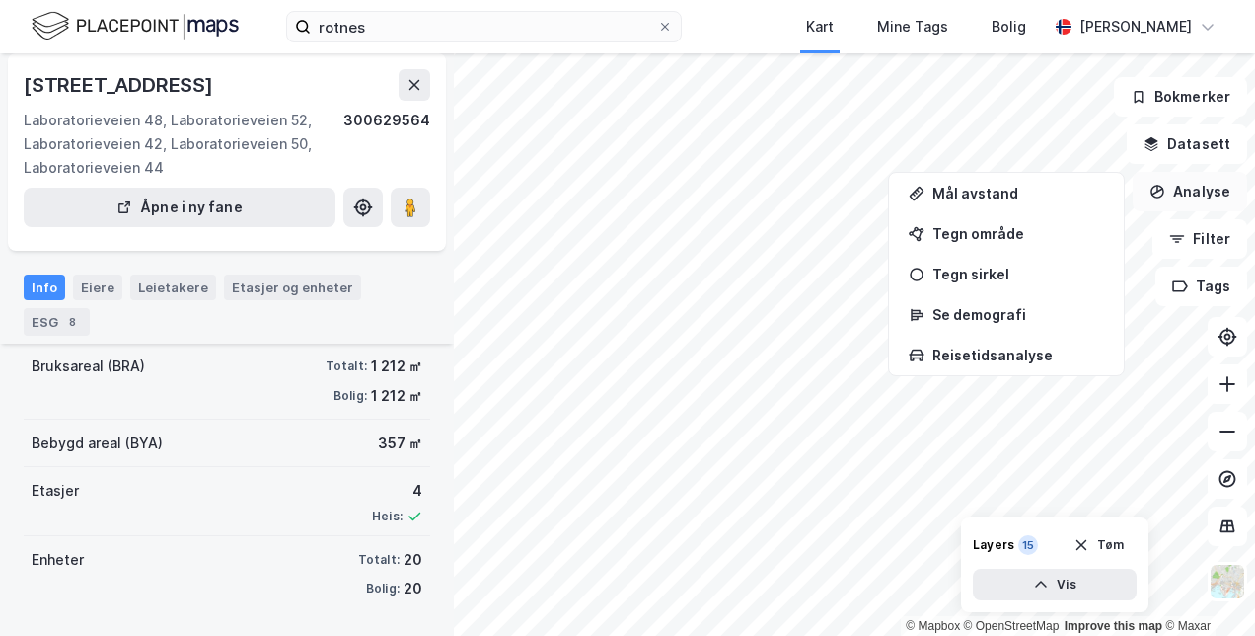
click at [1170, 207] on button "Analyse" at bounding box center [1190, 191] width 114 height 39
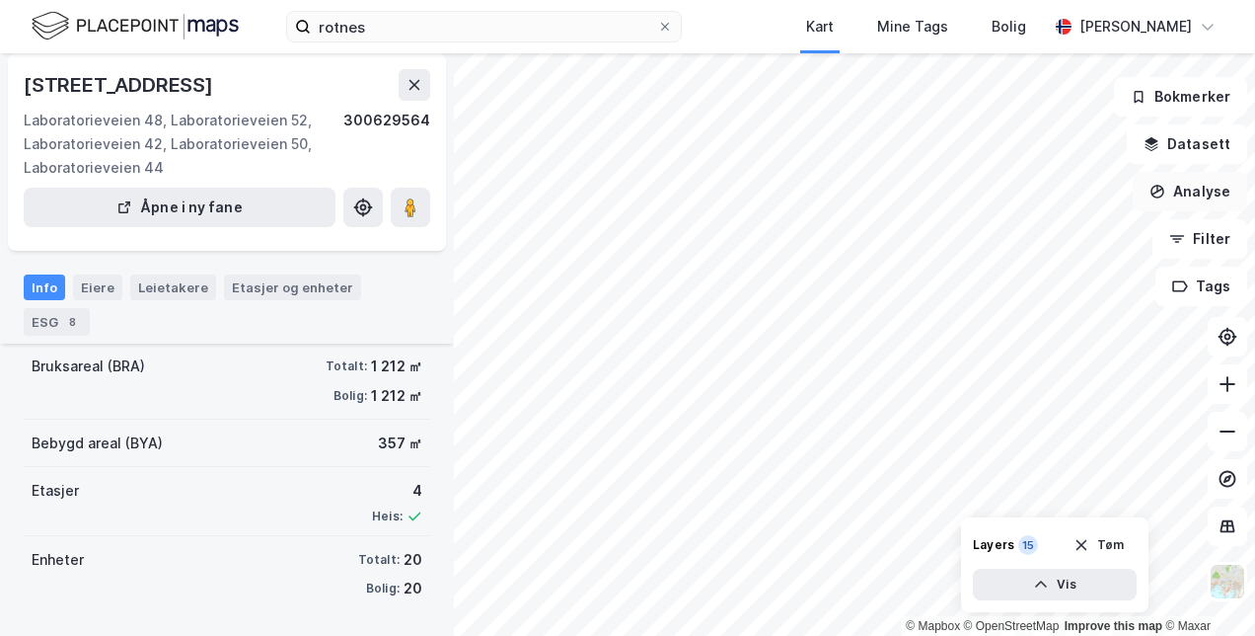
click at [1170, 207] on button "Analyse" at bounding box center [1190, 191] width 114 height 39
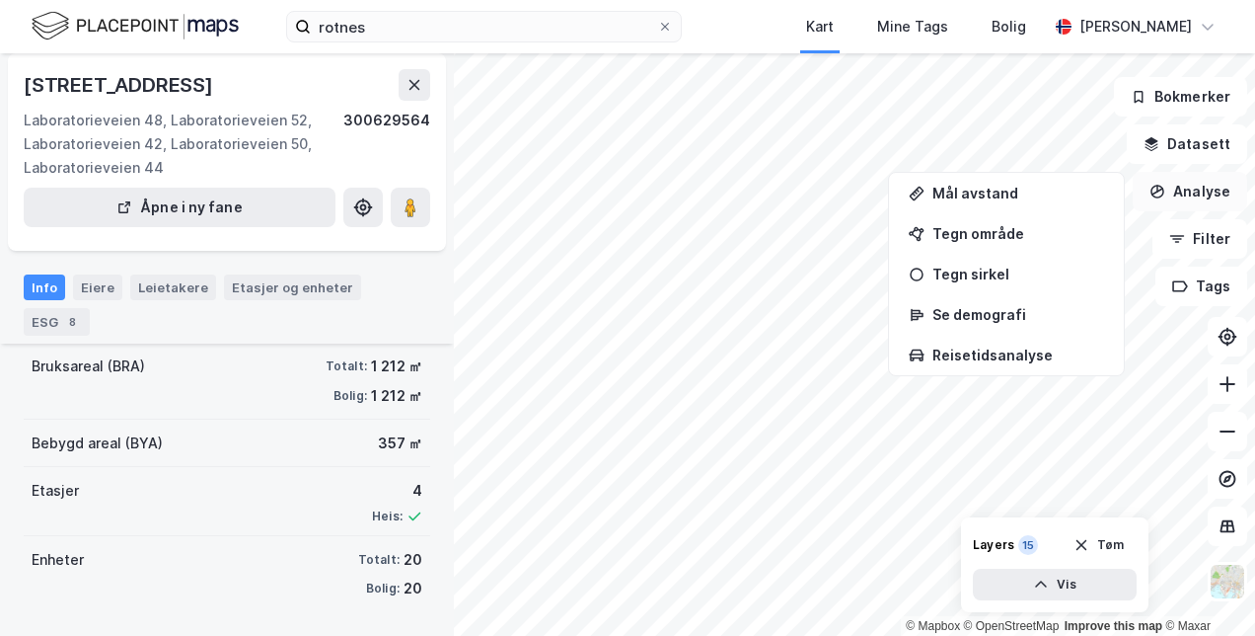
click at [1182, 196] on button "Analyse" at bounding box center [1190, 191] width 114 height 39
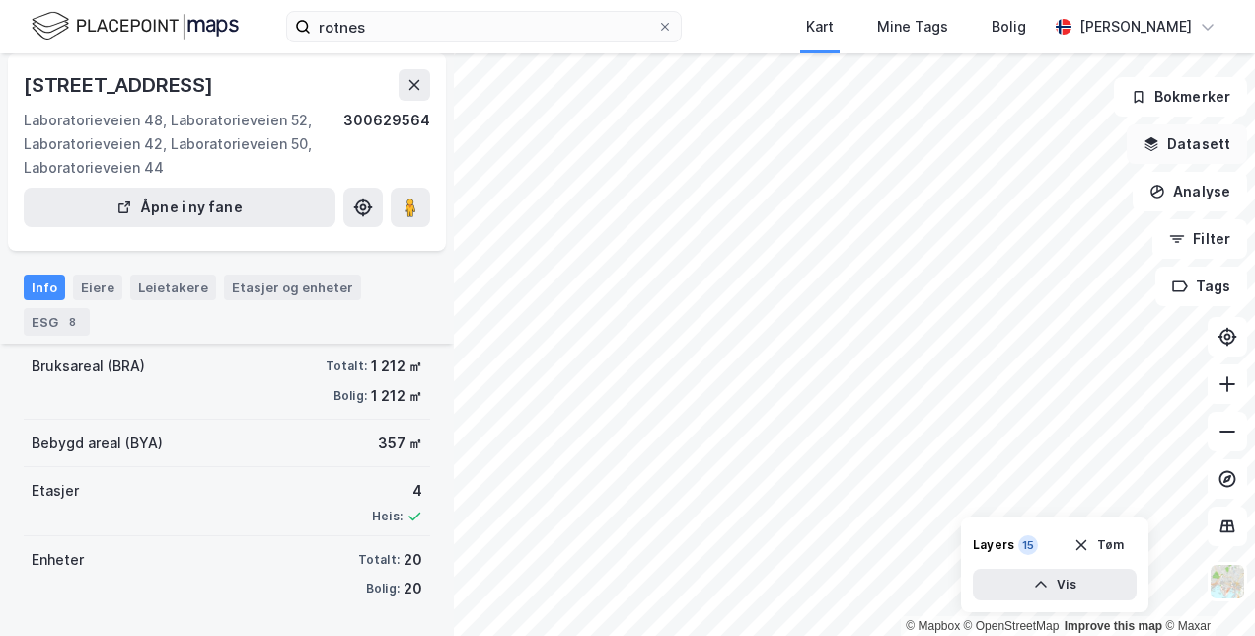
click at [1212, 140] on button "Datasett" at bounding box center [1187, 143] width 120 height 39
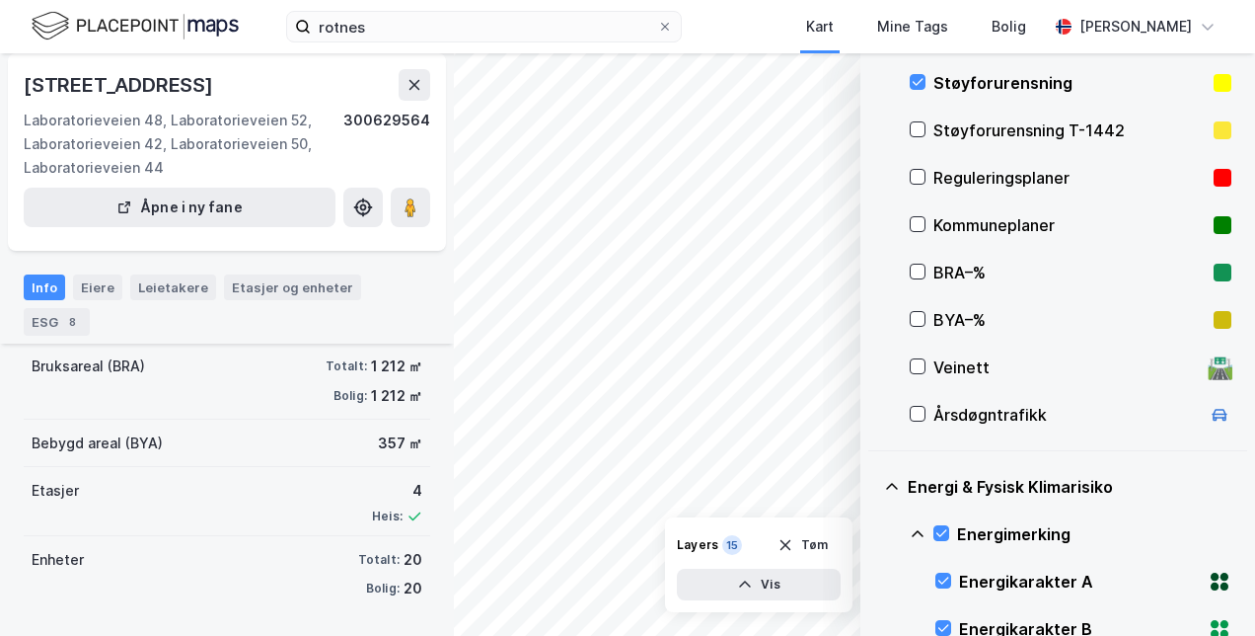
scroll to position [472, 0]
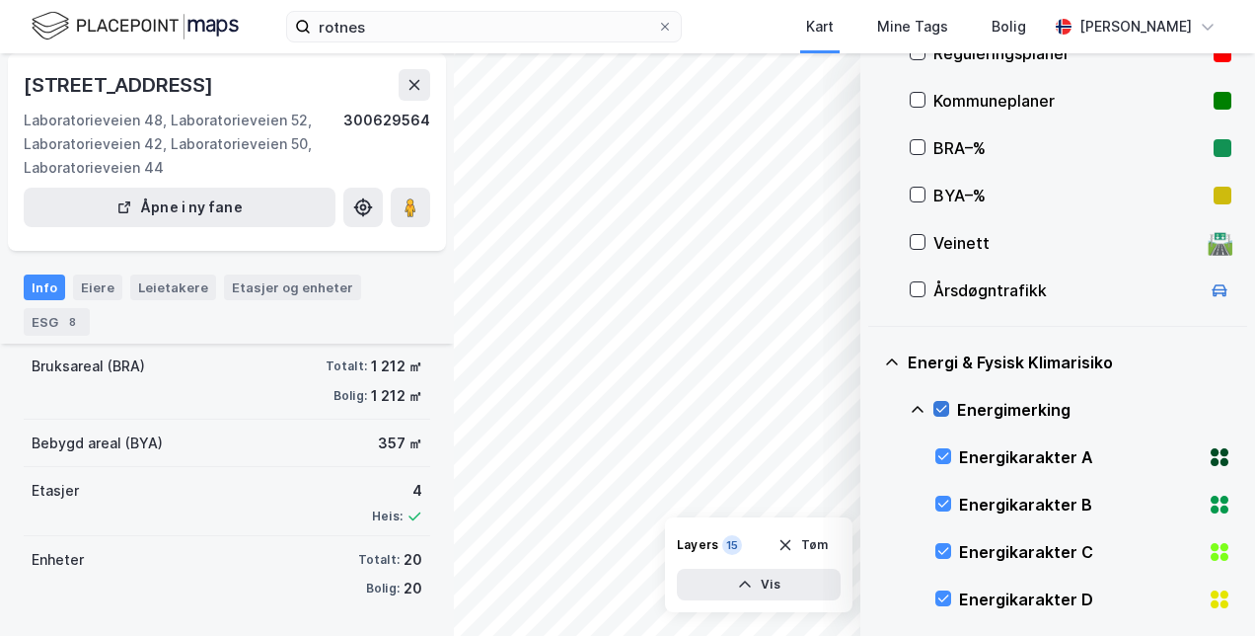
click at [947, 411] on icon at bounding box center [942, 409] width 14 height 14
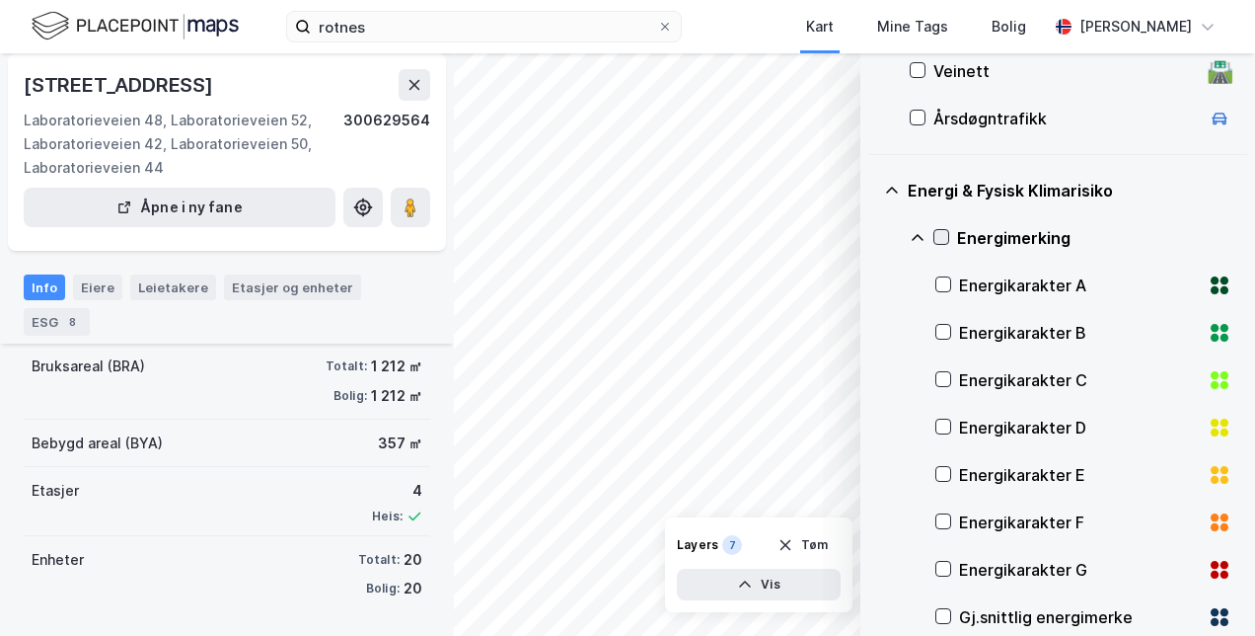
scroll to position [943, 0]
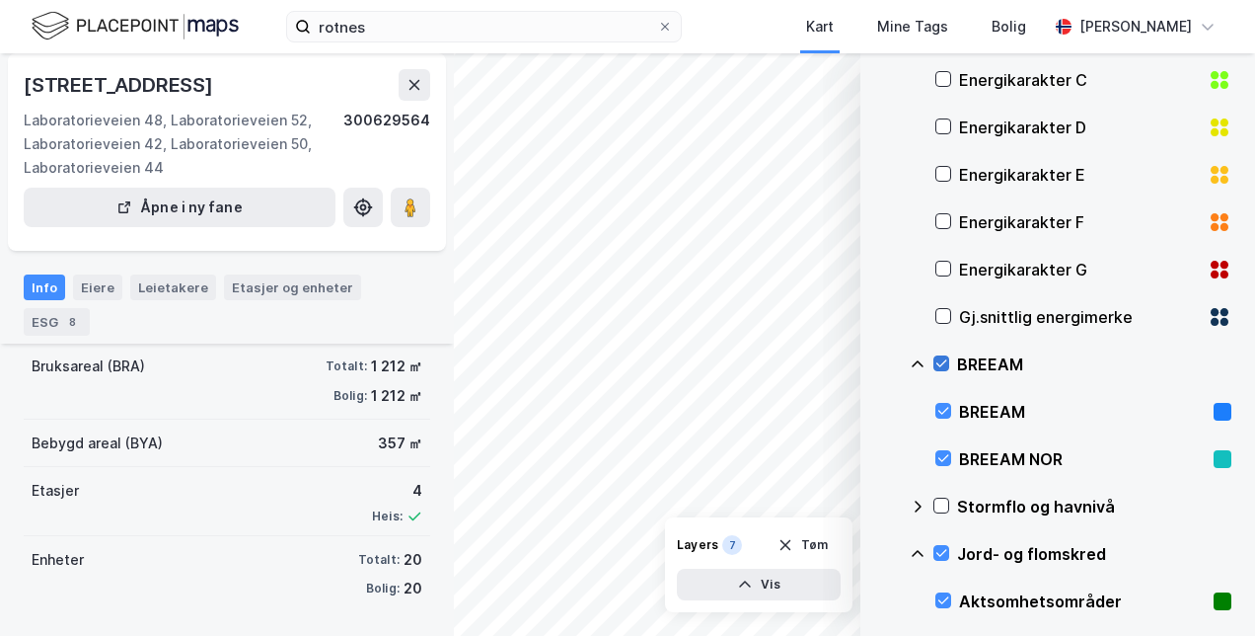
click at [947, 353] on div "BREEAM" at bounding box center [1071, 363] width 322 height 47
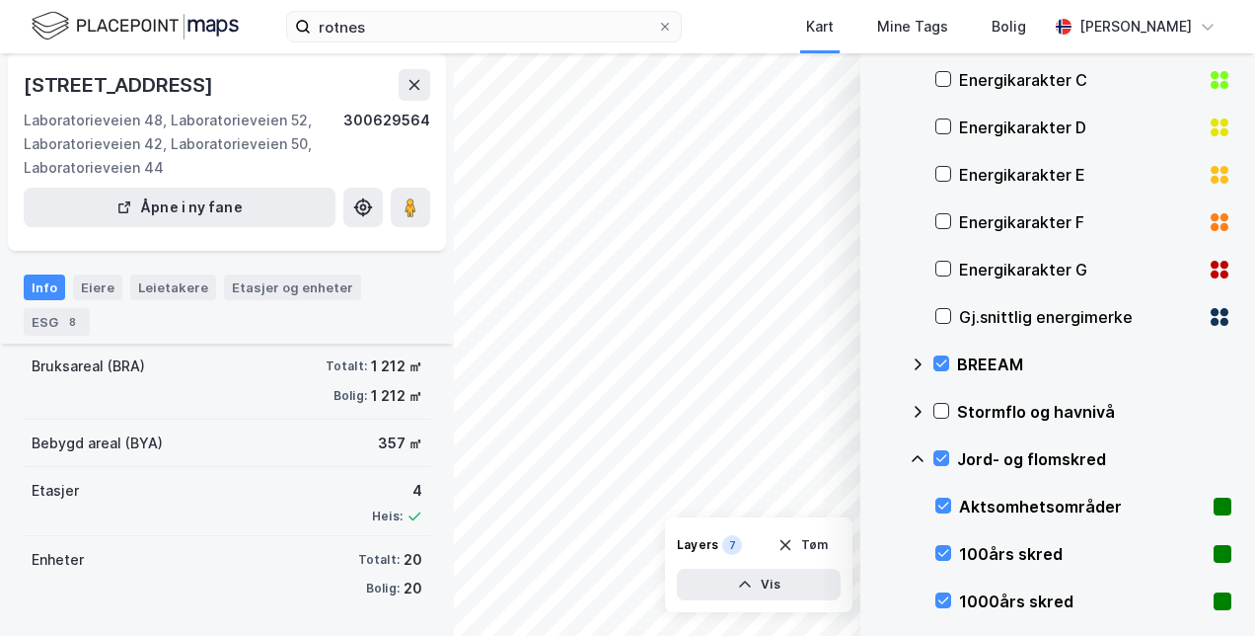
click at [949, 362] on div "BREEAM" at bounding box center [1071, 363] width 322 height 47
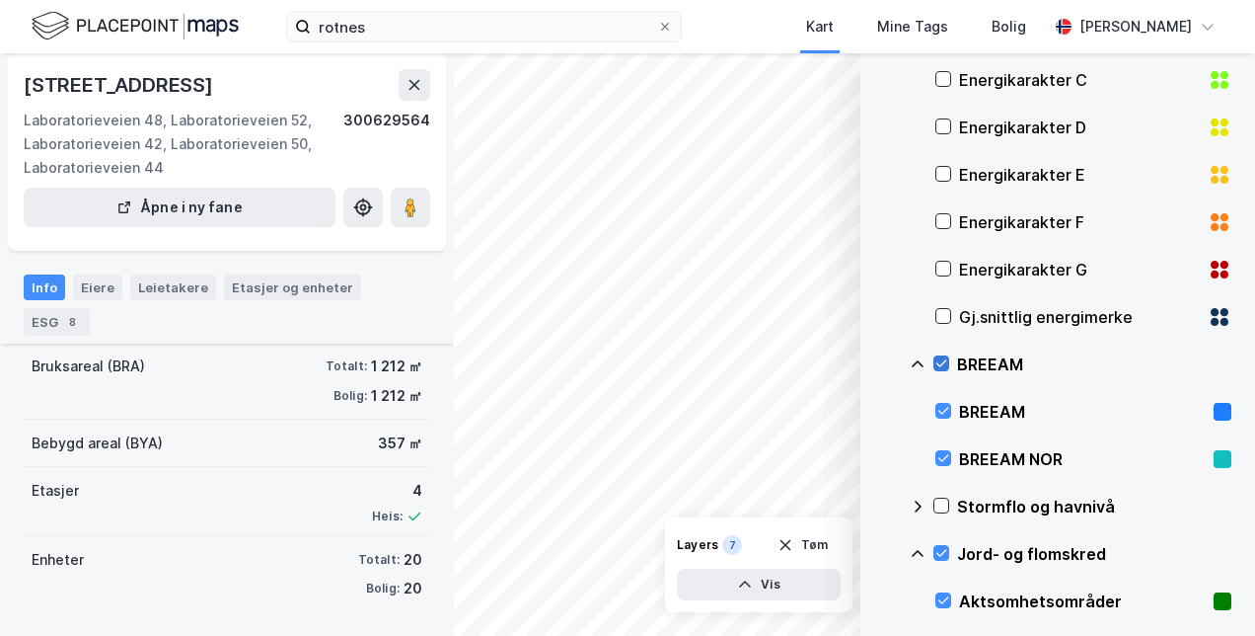
click at [943, 365] on icon at bounding box center [942, 363] width 14 height 14
click at [943, 550] on icon at bounding box center [942, 553] width 14 height 14
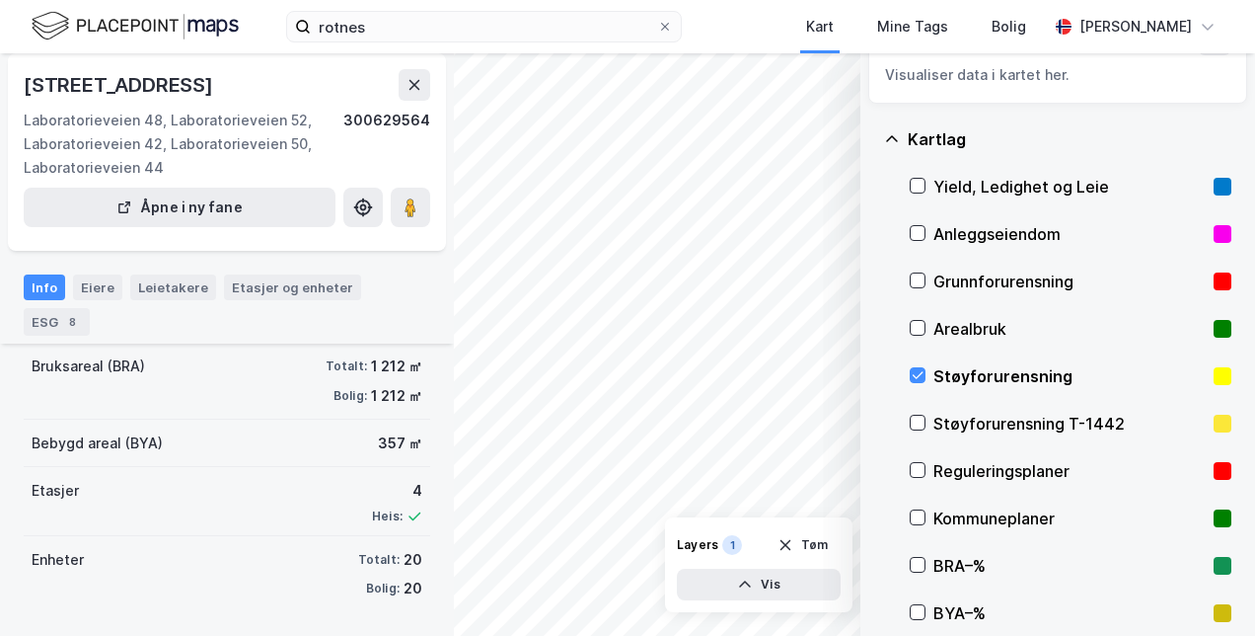
scroll to position [53, 0]
click at [913, 422] on icon at bounding box center [918, 423] width 14 height 14
click at [917, 418] on icon at bounding box center [918, 423] width 14 height 14
click at [923, 472] on icon at bounding box center [918, 471] width 14 height 14
click at [924, 322] on icon at bounding box center [918, 329] width 14 height 14
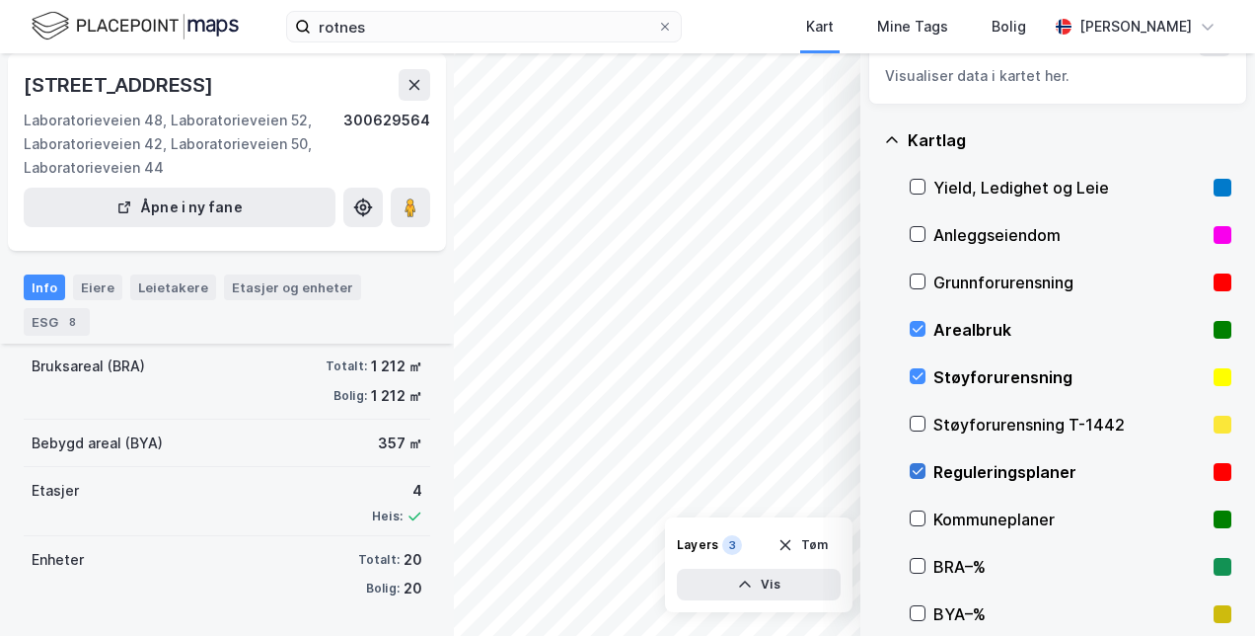
click at [916, 466] on icon at bounding box center [918, 471] width 14 height 14
click at [920, 568] on icon at bounding box center [918, 566] width 14 height 14
click at [914, 608] on icon at bounding box center [918, 613] width 14 height 14
click at [920, 242] on div at bounding box center [918, 234] width 16 height 17
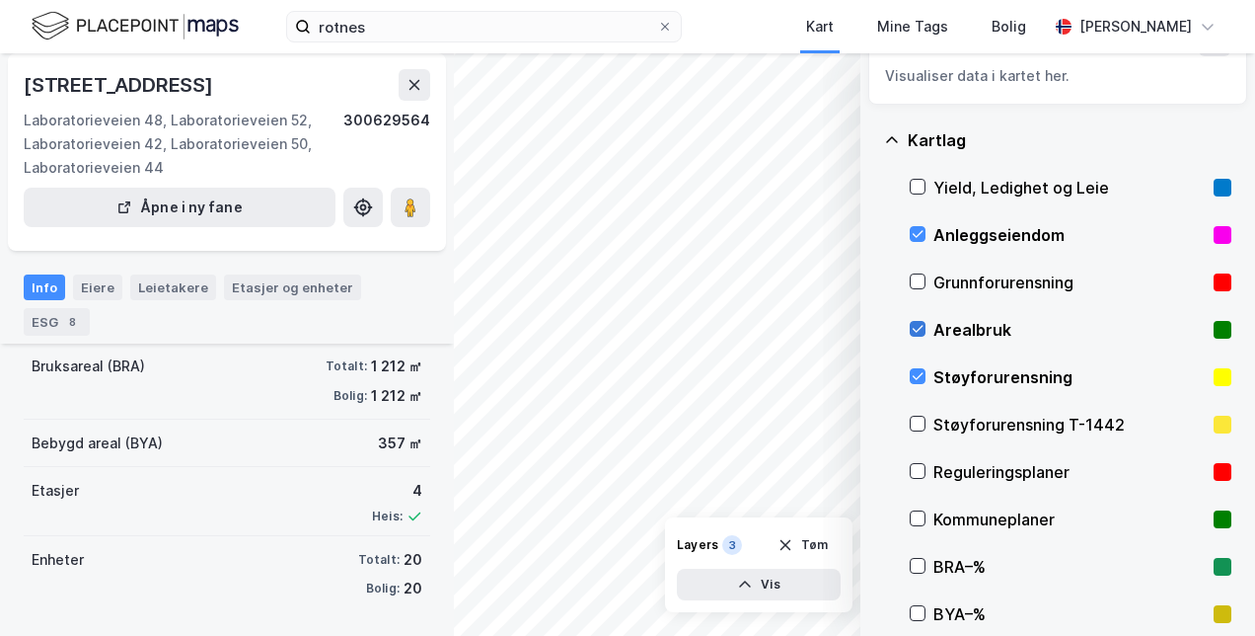
click at [922, 321] on div at bounding box center [918, 329] width 16 height 16
click at [915, 421] on icon at bounding box center [918, 423] width 14 height 14
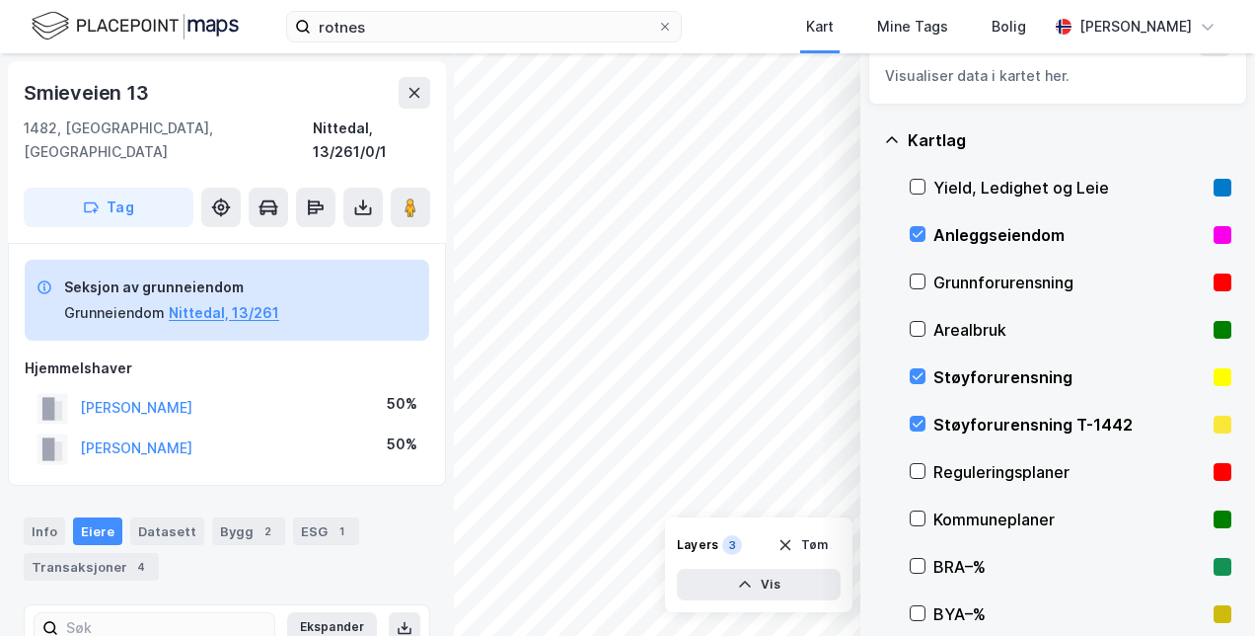
scroll to position [109, 0]
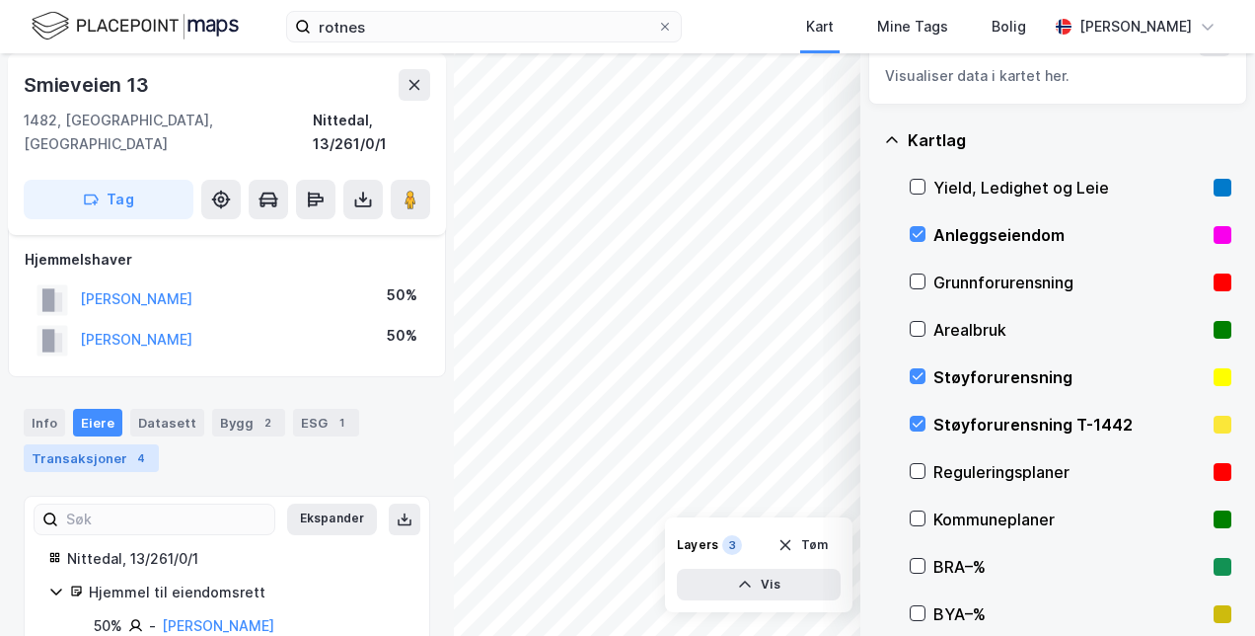
click at [120, 444] on div "Transaksjoner 4" at bounding box center [91, 458] width 135 height 28
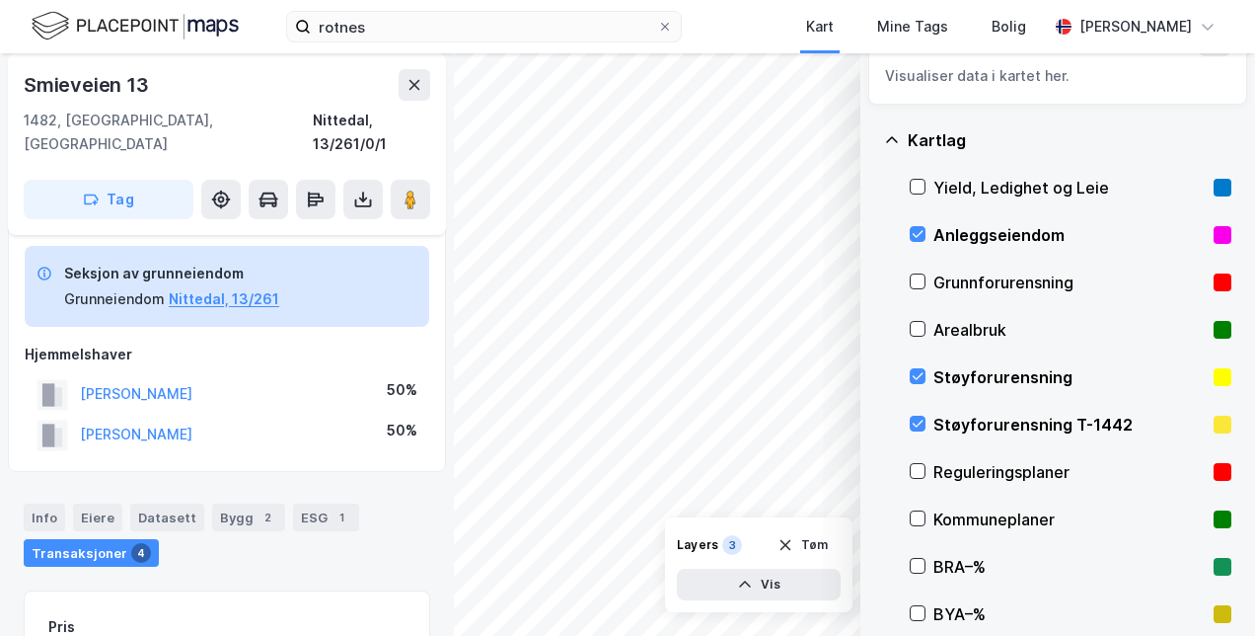
scroll to position [4, 0]
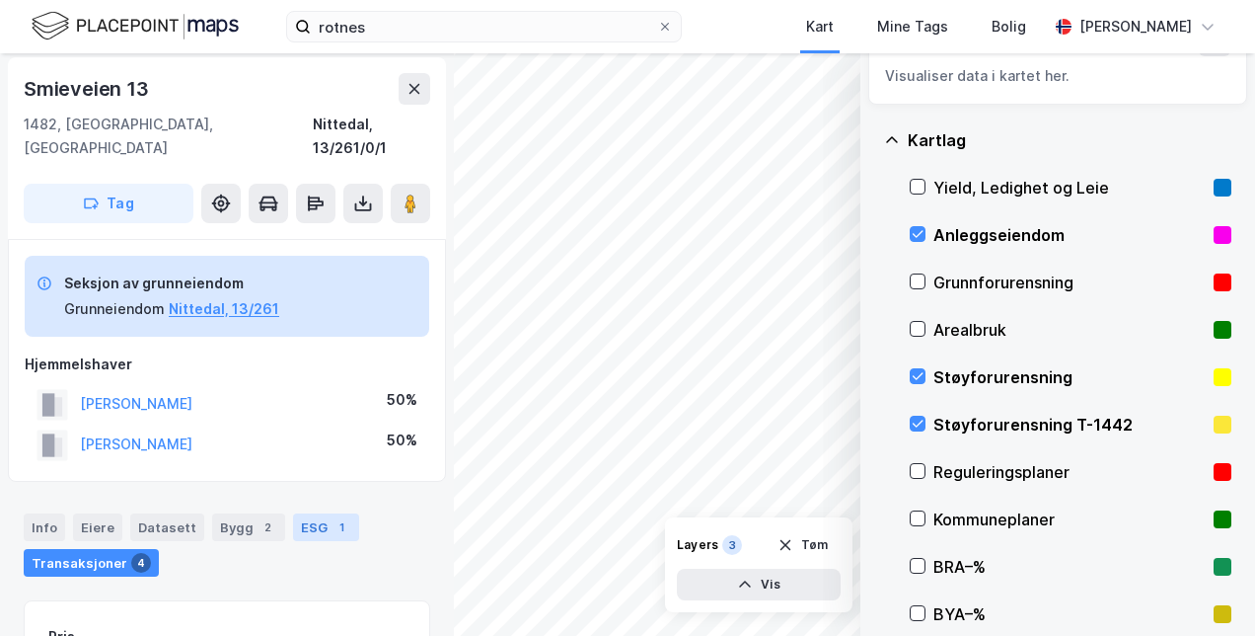
click at [324, 513] on div "ESG 1" at bounding box center [326, 527] width 66 height 28
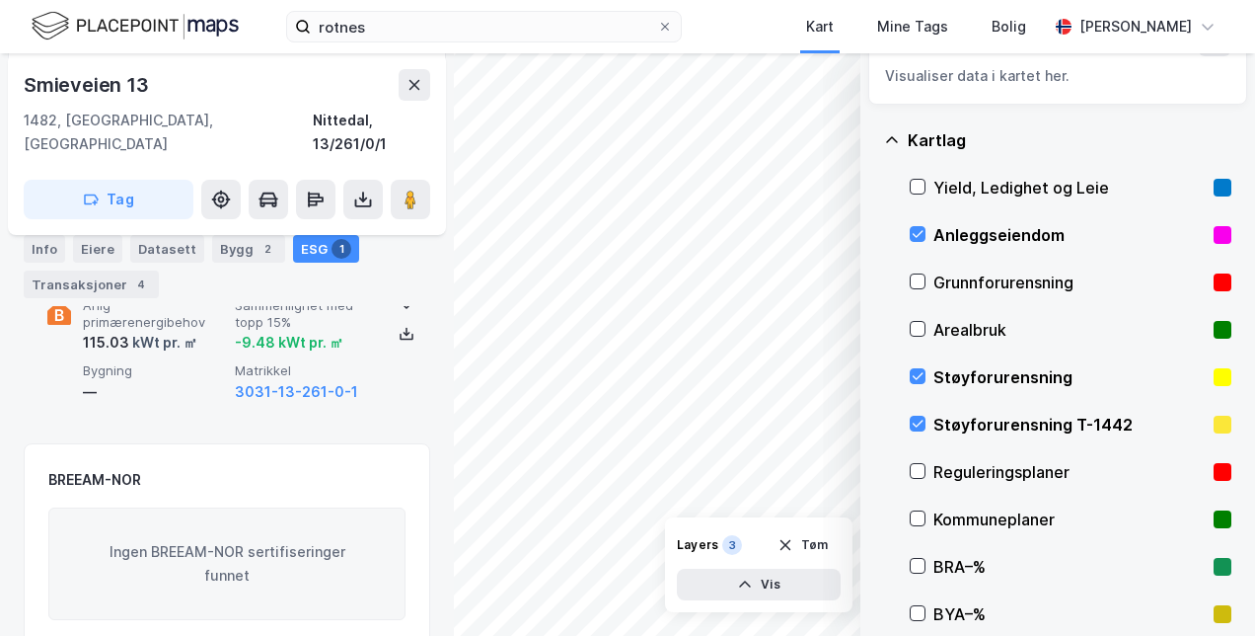
scroll to position [81, 0]
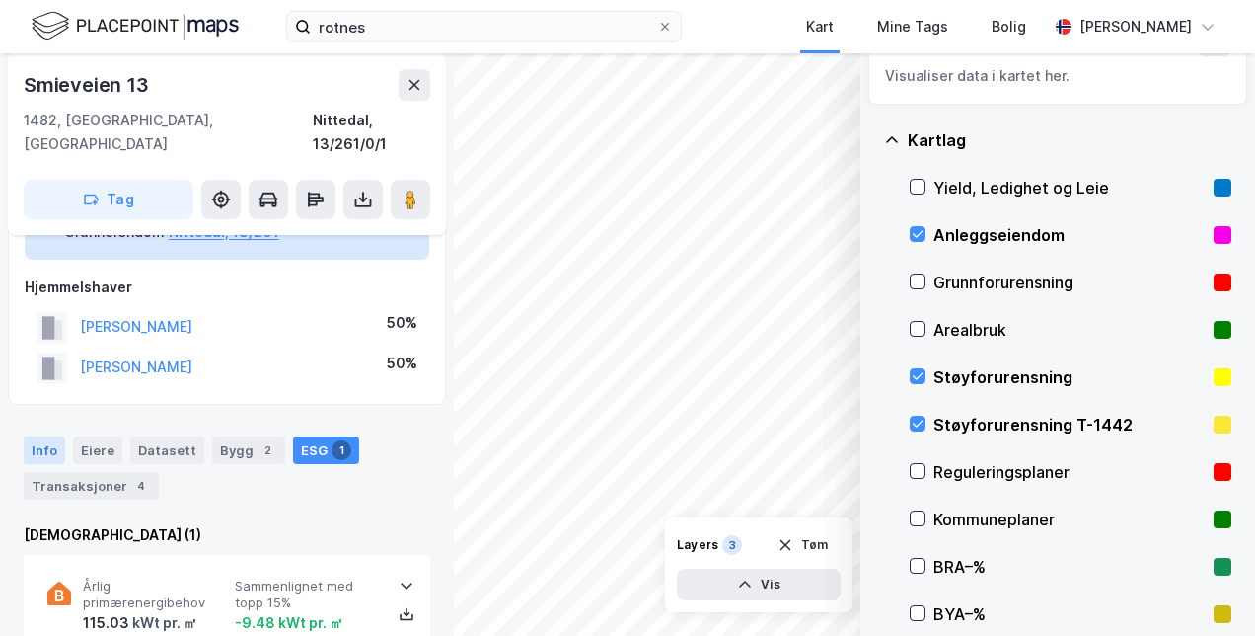
click at [45, 436] on div "Info" at bounding box center [44, 450] width 41 height 28
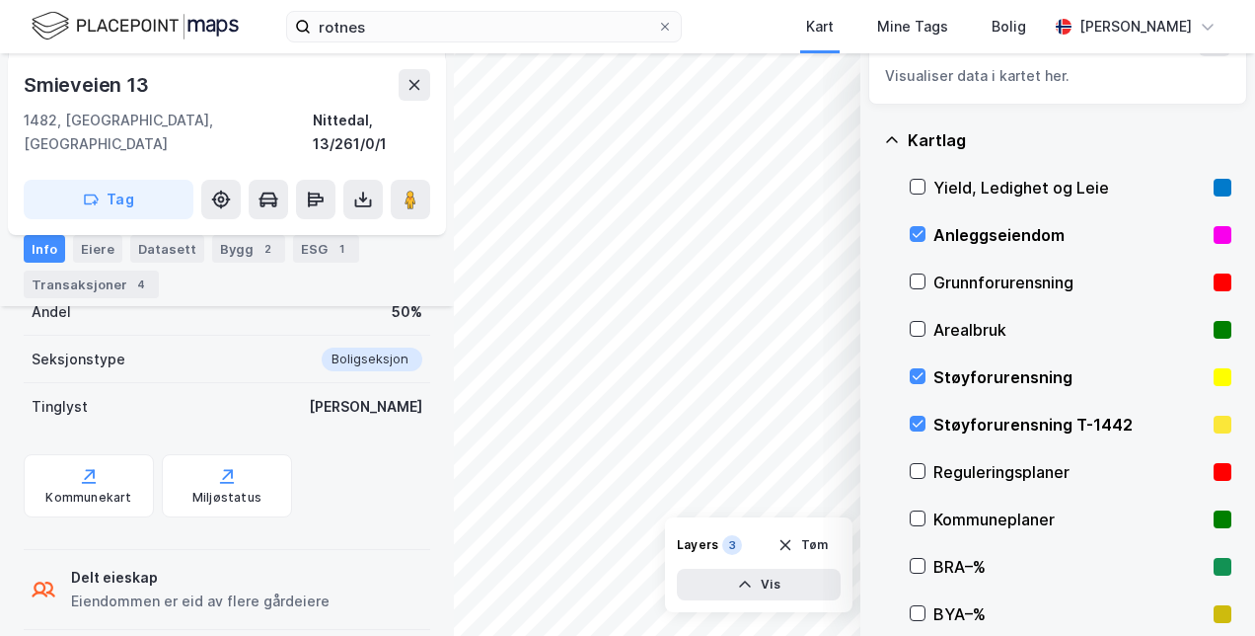
scroll to position [410, 0]
click at [184, 461] on div "Miljøstatus" at bounding box center [227, 486] width 130 height 63
